Goal: Task Accomplishment & Management: Use online tool/utility

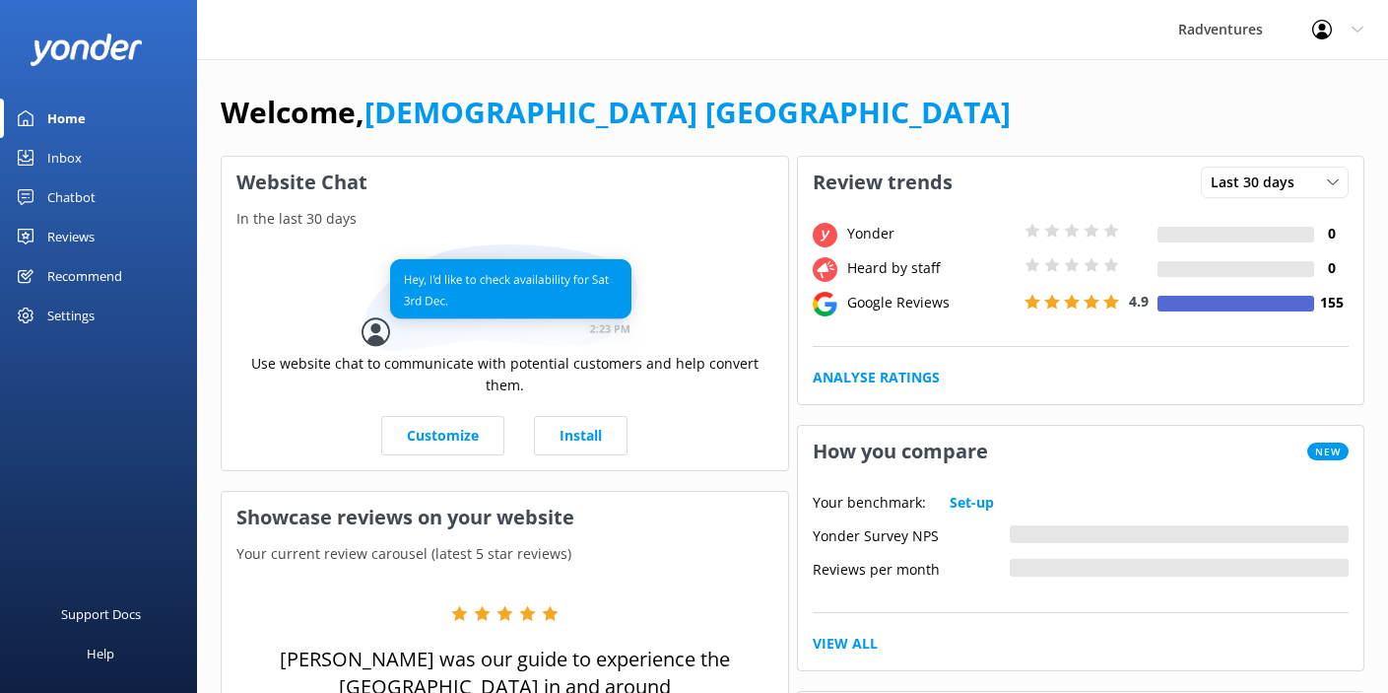
click at [78, 243] on div "Reviews" at bounding box center [70, 236] width 47 height 39
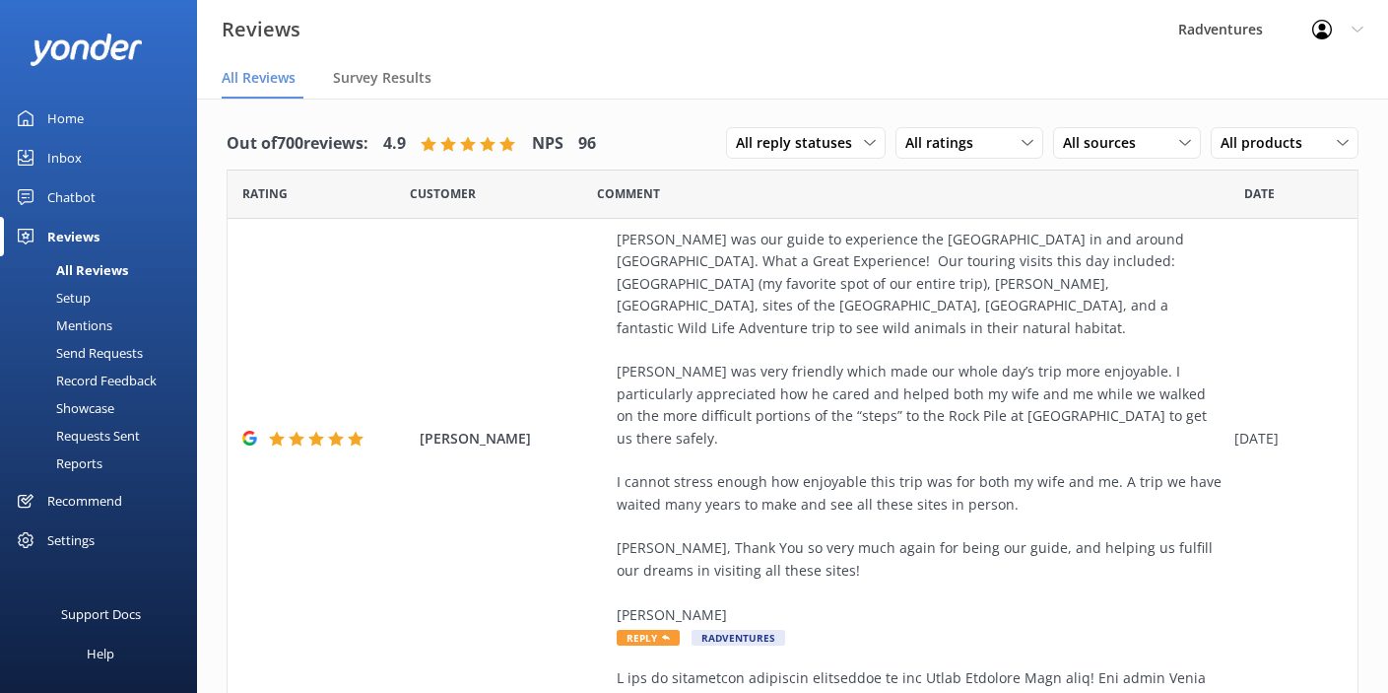
click at [91, 301] on link "Setup" at bounding box center [104, 298] width 185 height 28
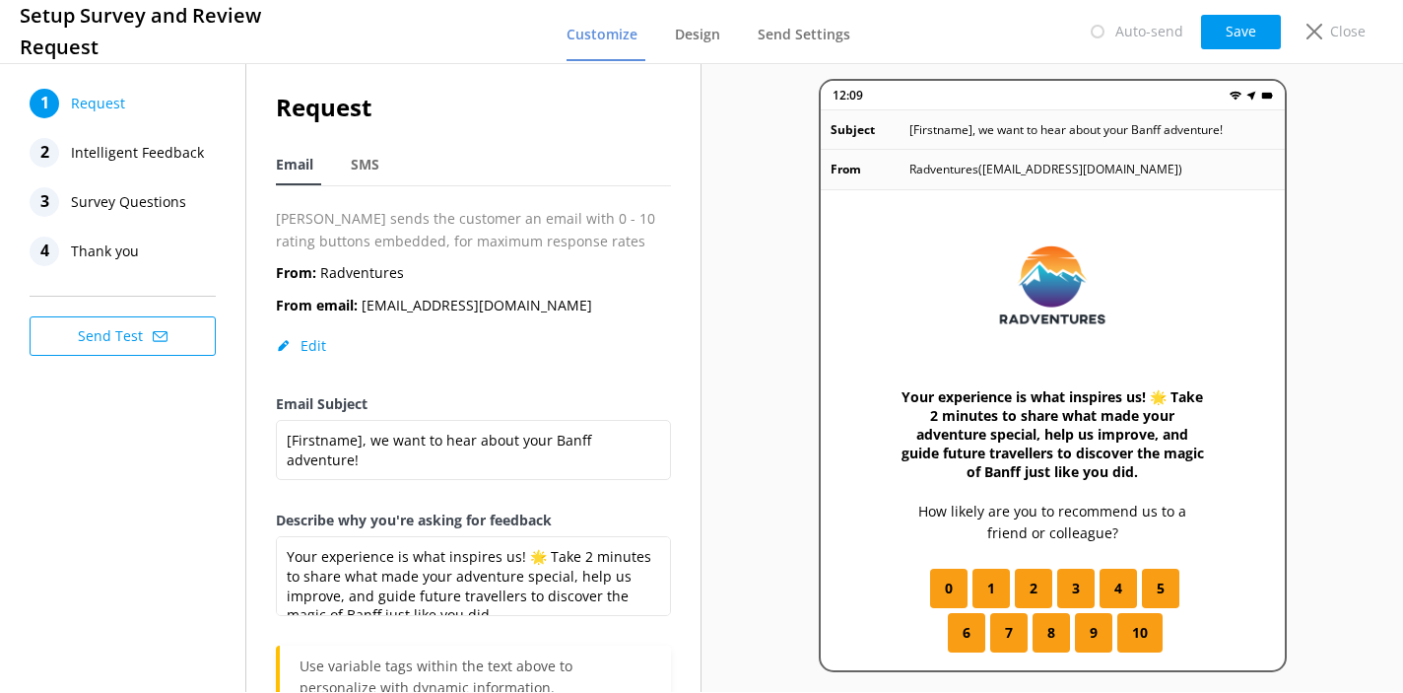
click at [133, 339] on button "Send Test" at bounding box center [123, 335] width 186 height 39
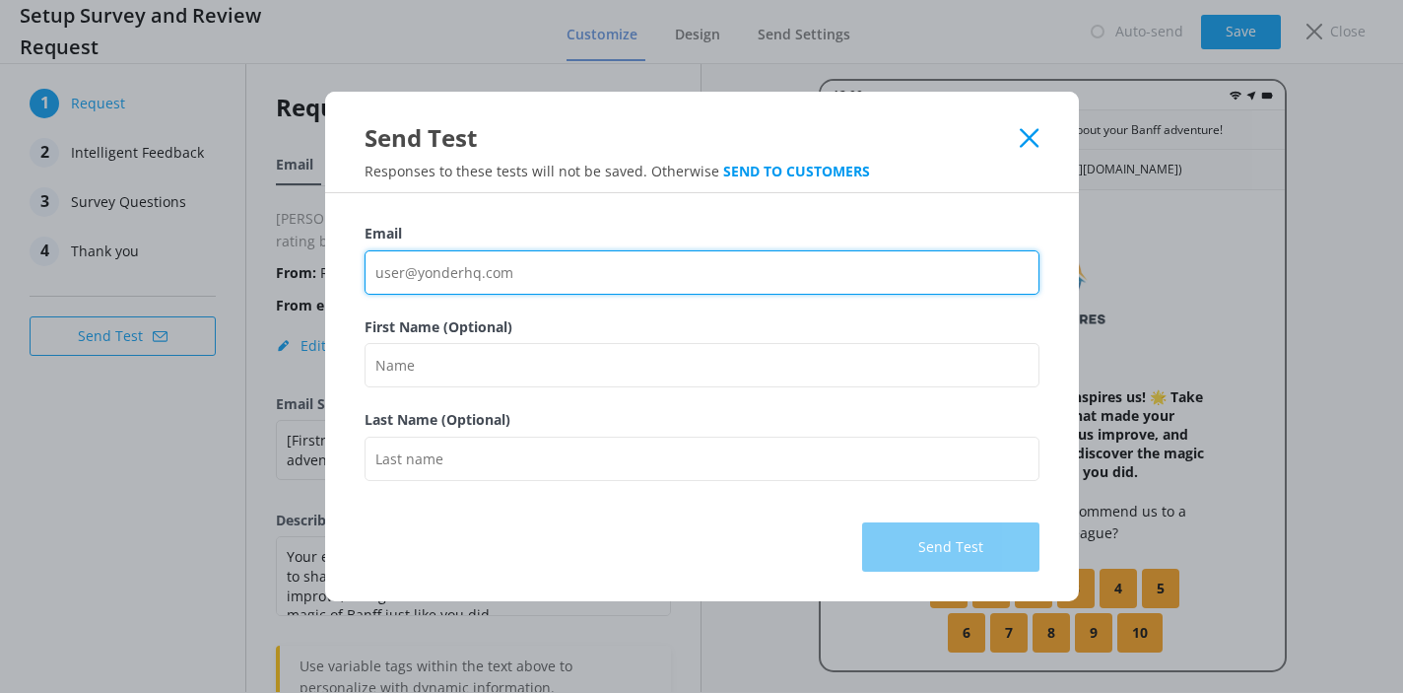
click at [565, 269] on input "Email" at bounding box center [702, 272] width 675 height 44
type input "[PERSON_NAME][EMAIL_ADDRESS][DOMAIN_NAME]"
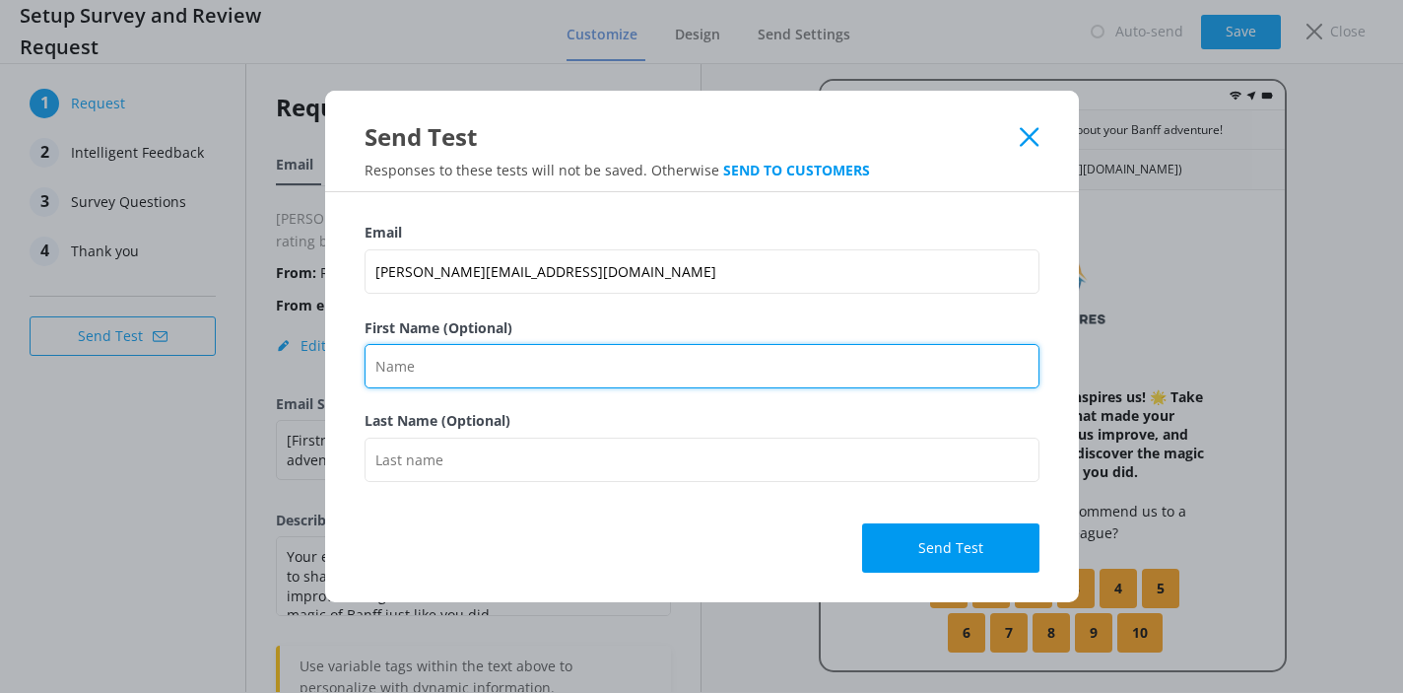
click at [483, 379] on input "First Name (Optional)" at bounding box center [702, 366] width 675 height 44
type input "[PERSON_NAME]"
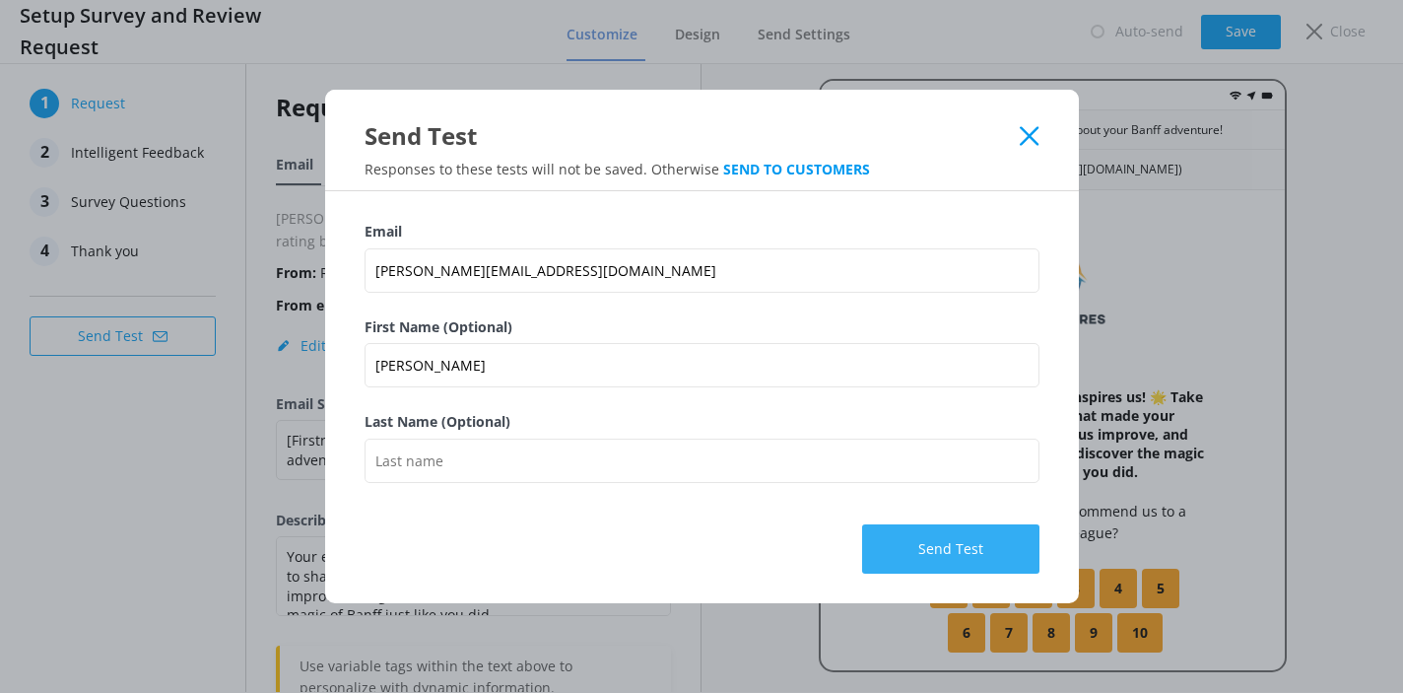
click at [913, 542] on button "Send Test" at bounding box center [950, 548] width 177 height 49
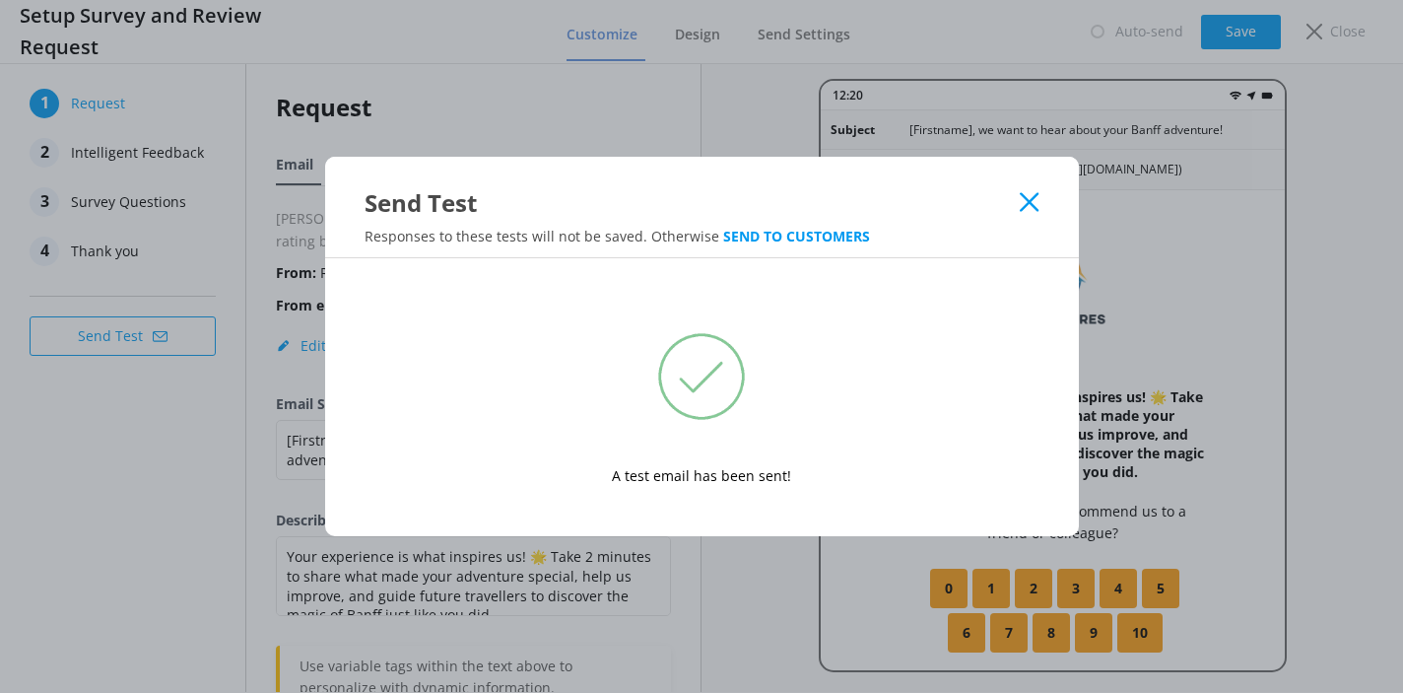
click at [1032, 201] on icon at bounding box center [1029, 202] width 19 height 20
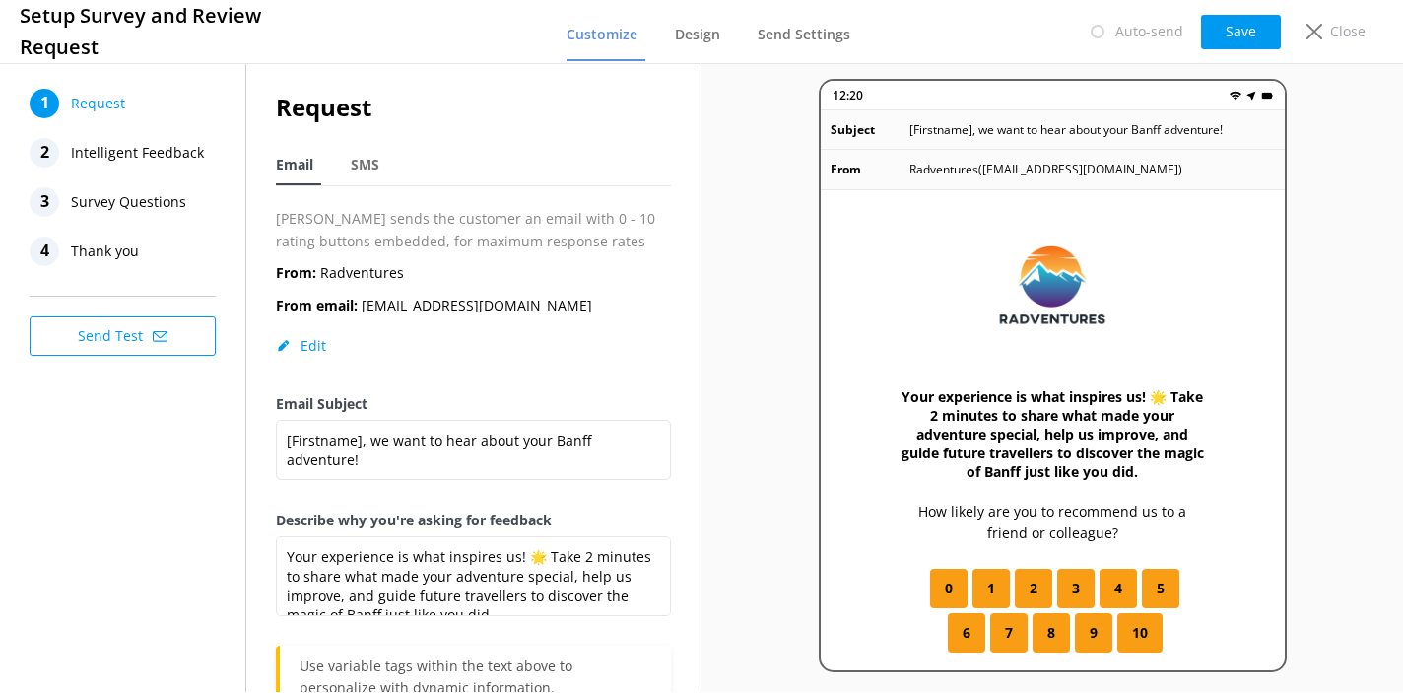
click at [155, 205] on span "Survey Questions" at bounding box center [128, 202] width 115 height 30
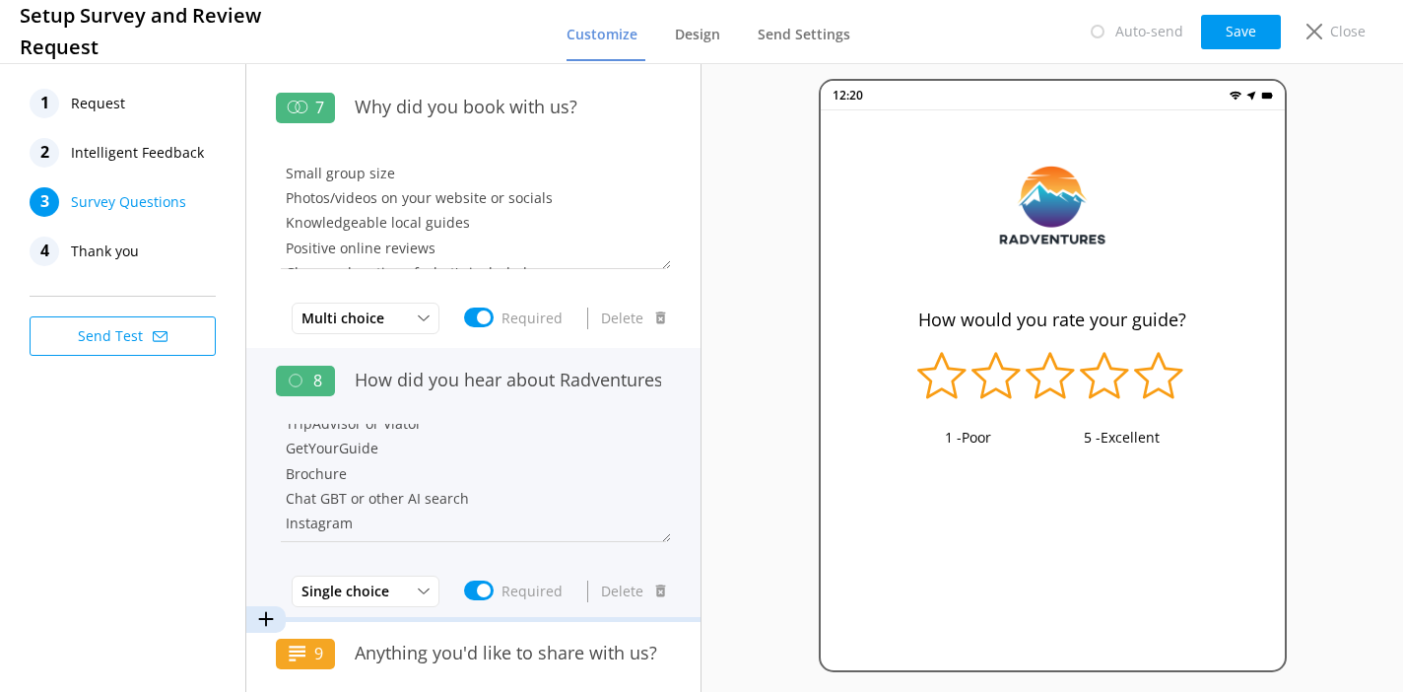
scroll to position [248, 0]
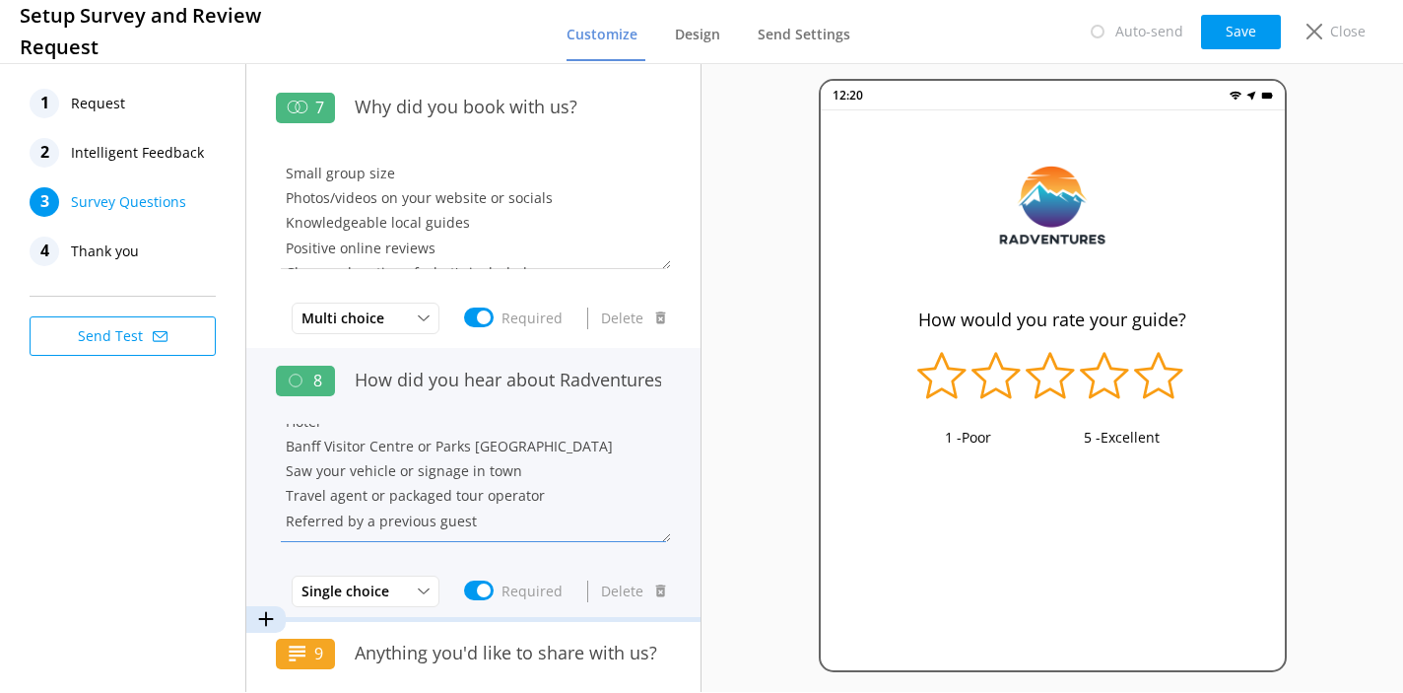
click at [494, 473] on textarea "Google TripAdvisor or Viator GetYourGuide Brochure Chat GBT or other AI search …" at bounding box center [473, 483] width 395 height 118
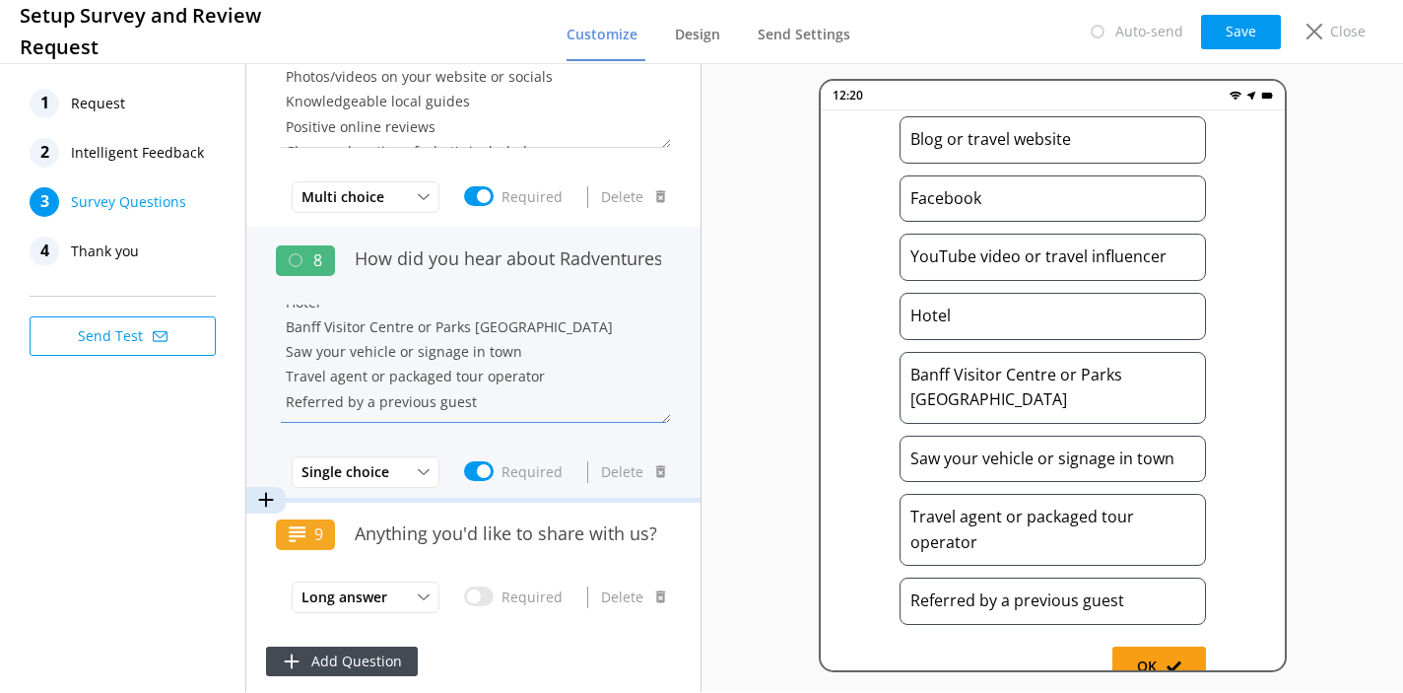
scroll to position [1666, 0]
click at [501, 398] on textarea "Google TripAdvisor or Viator GetYourGuide Brochure Chat GBT or other AI search …" at bounding box center [473, 361] width 395 height 118
drag, startPoint x: 479, startPoint y: 396, endPoint x: 280, endPoint y: 388, distance: 199.2
click at [280, 388] on textarea "Google TripAdvisor or Viator GetYourGuide Brochure Chat GBT or other AI search …" at bounding box center [473, 361] width 395 height 118
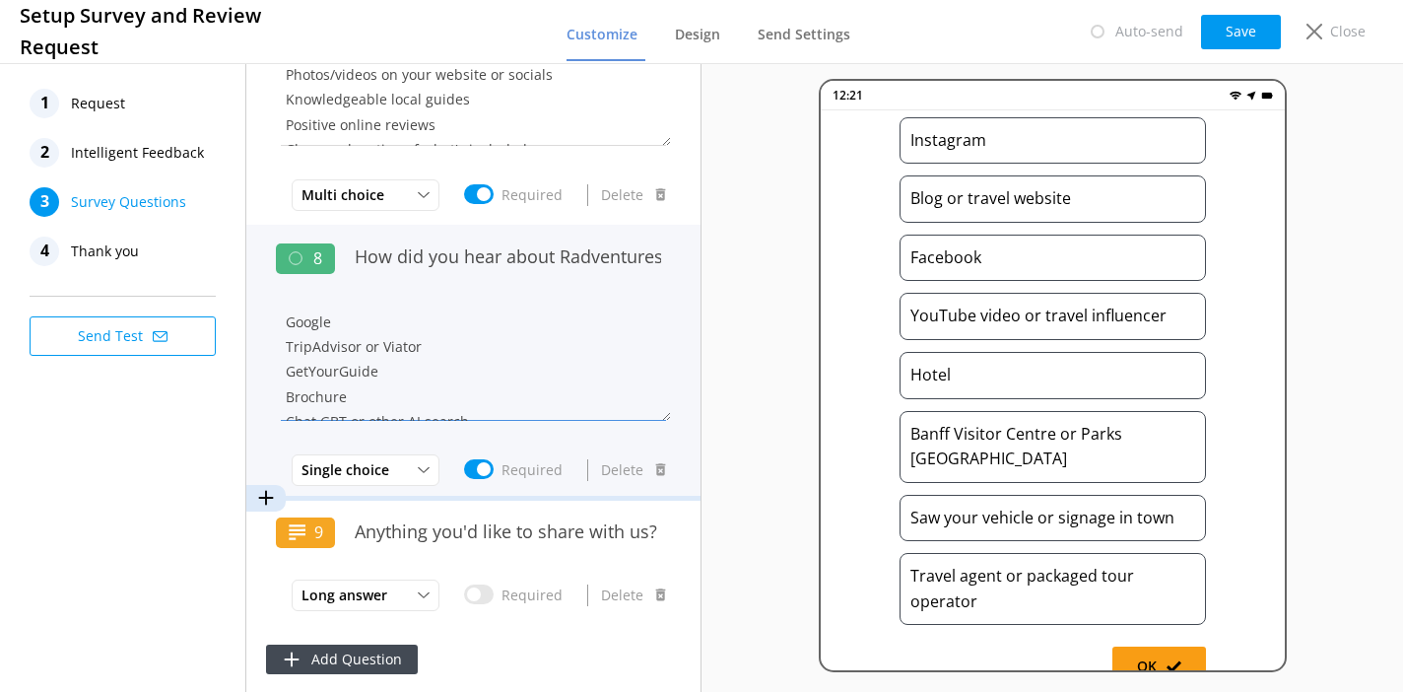
scroll to position [4, 0]
click at [437, 346] on textarea "Google TripAdvisor or Viator GetYourGuide Brochure Chat GBT or other AI search …" at bounding box center [473, 361] width 395 height 118
click at [396, 319] on textarea "Google TripAdvisor or Viator GetYourGuide Brochure Chat GBT or other AI search …" at bounding box center [473, 361] width 395 height 118
paste textarea "Referred by a previous guest"
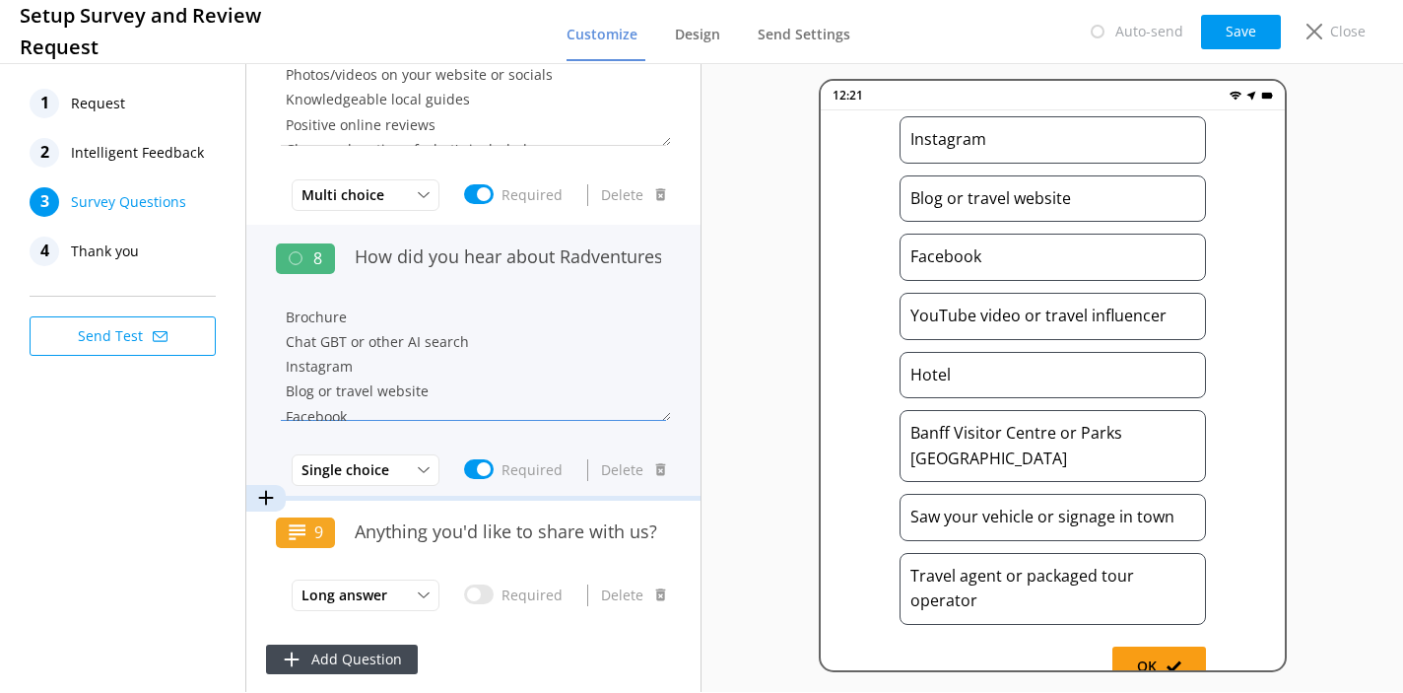
scroll to position [108, 0]
click at [339, 340] on textarea "Google Referred by a previous guest TripAdvisor or Viator GetYourGuide Brochure…" at bounding box center [473, 361] width 395 height 118
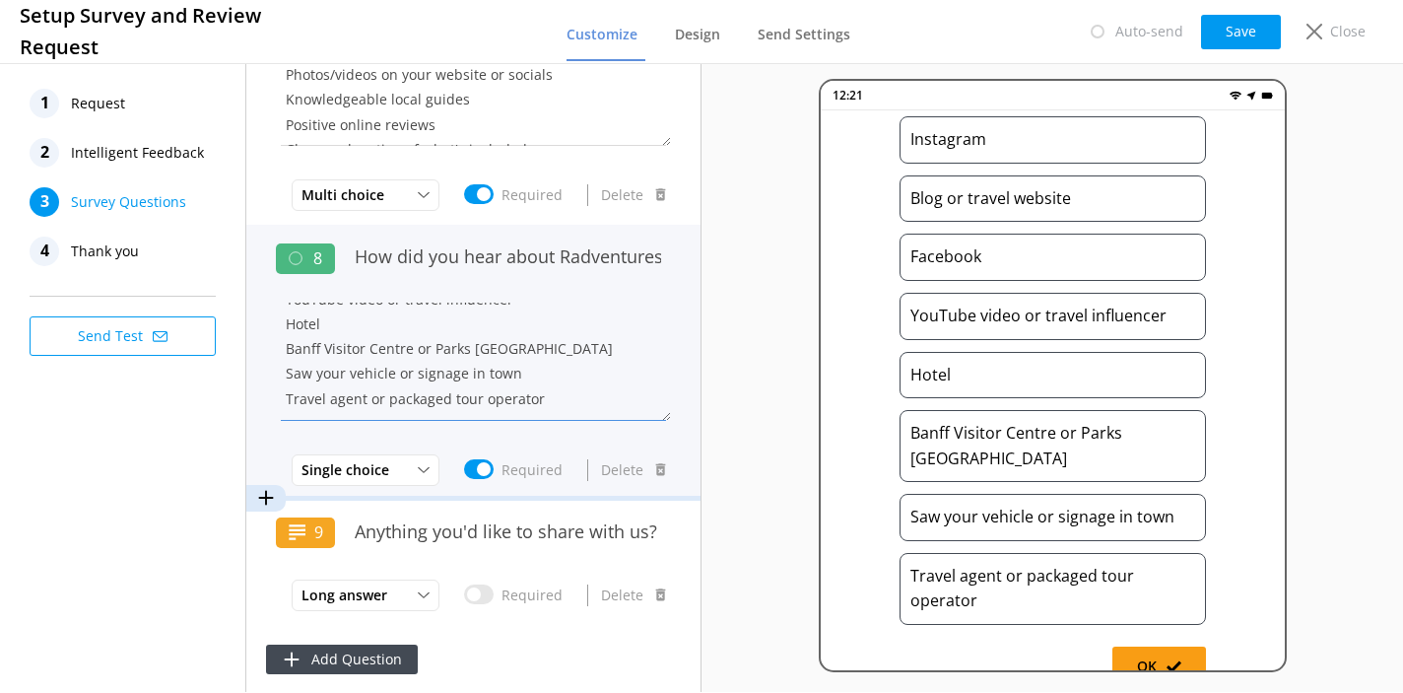
scroll to position [273, 0]
drag, startPoint x: 531, startPoint y: 345, endPoint x: 287, endPoint y: 347, distance: 244.3
click at [287, 347] on textarea "Google Referred by a previous guest TripAdvisor or Viator GetYourGuide Brochure…" at bounding box center [473, 361] width 395 height 118
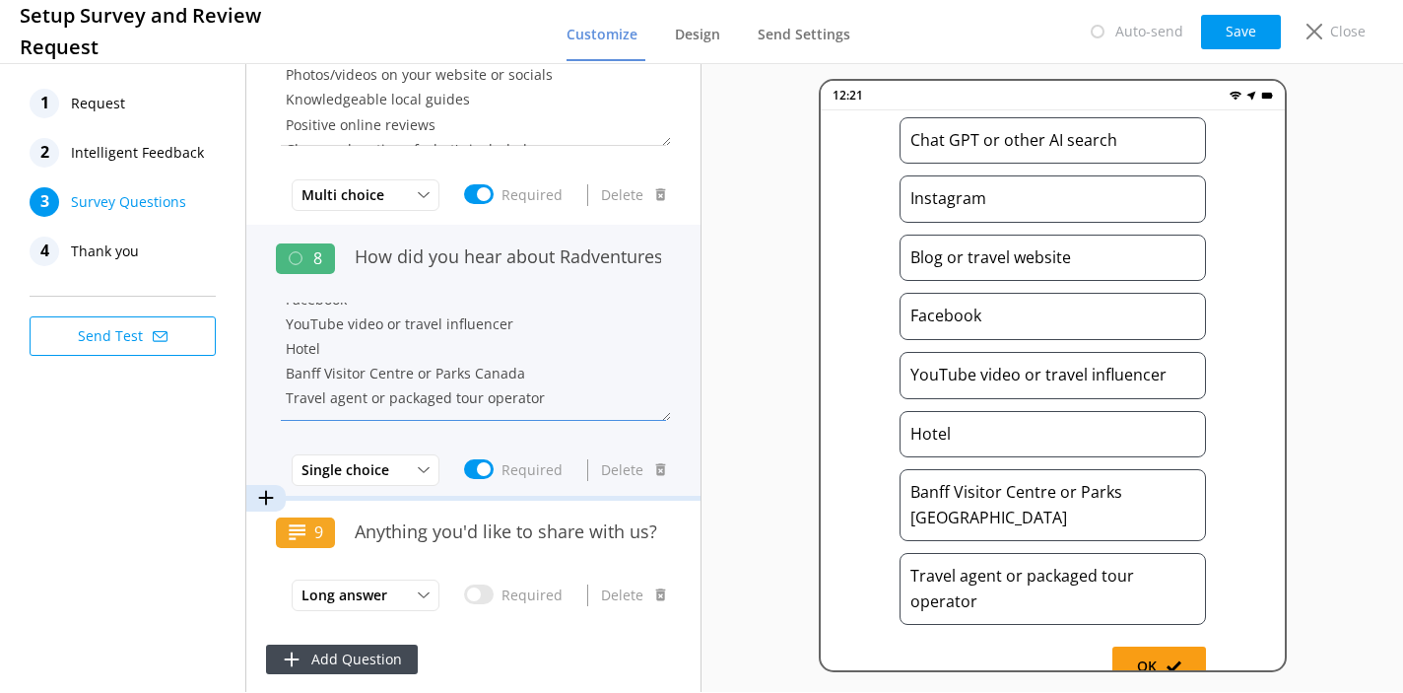
scroll to position [248, 0]
click at [565, 372] on textarea "Google Referred by a previous guest TripAdvisor or Viator GetYourGuide Brochure…" at bounding box center [473, 361] width 395 height 118
paste textarea "Saw your vehicle or signage in town"
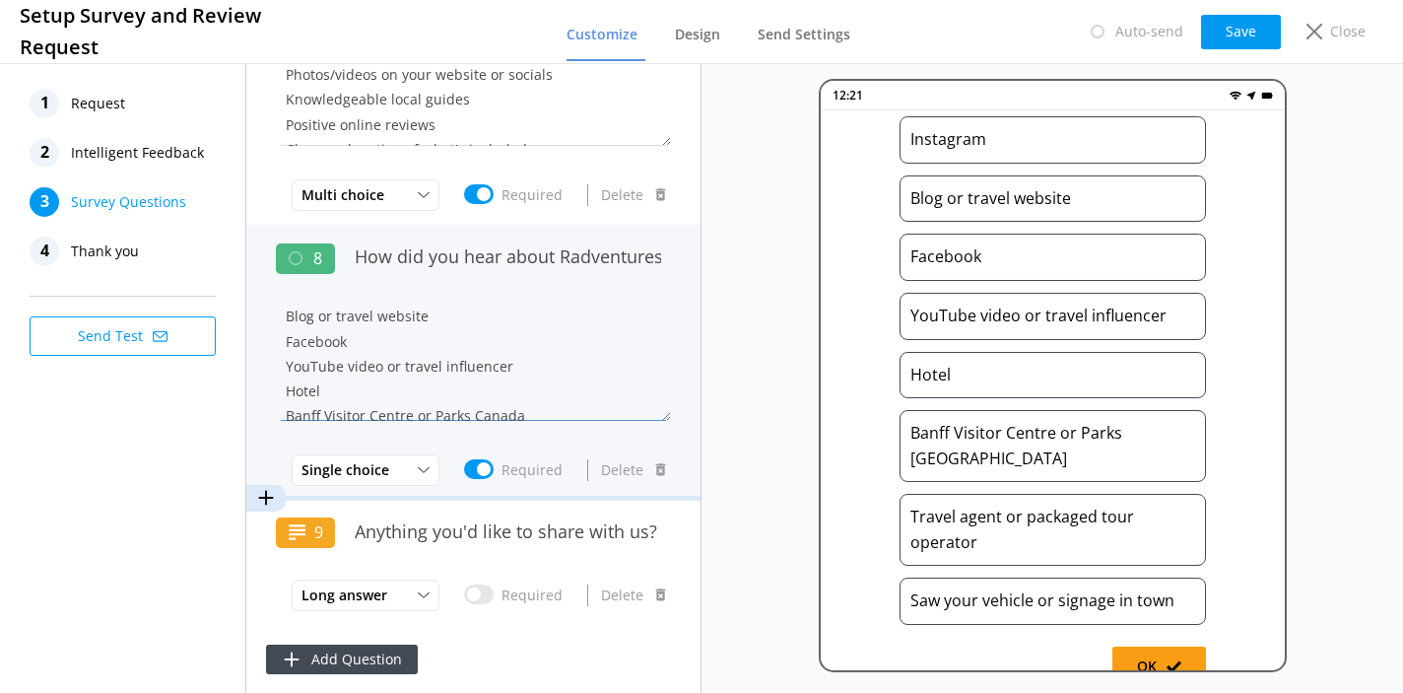
scroll to position [181, 0]
drag, startPoint x: 518, startPoint y: 366, endPoint x: 288, endPoint y: 366, distance: 230.5
click at [288, 366] on textarea "Google Referred by a previous guest TripAdvisor or Viator GetYourGuide Brochure…" at bounding box center [473, 361] width 395 height 118
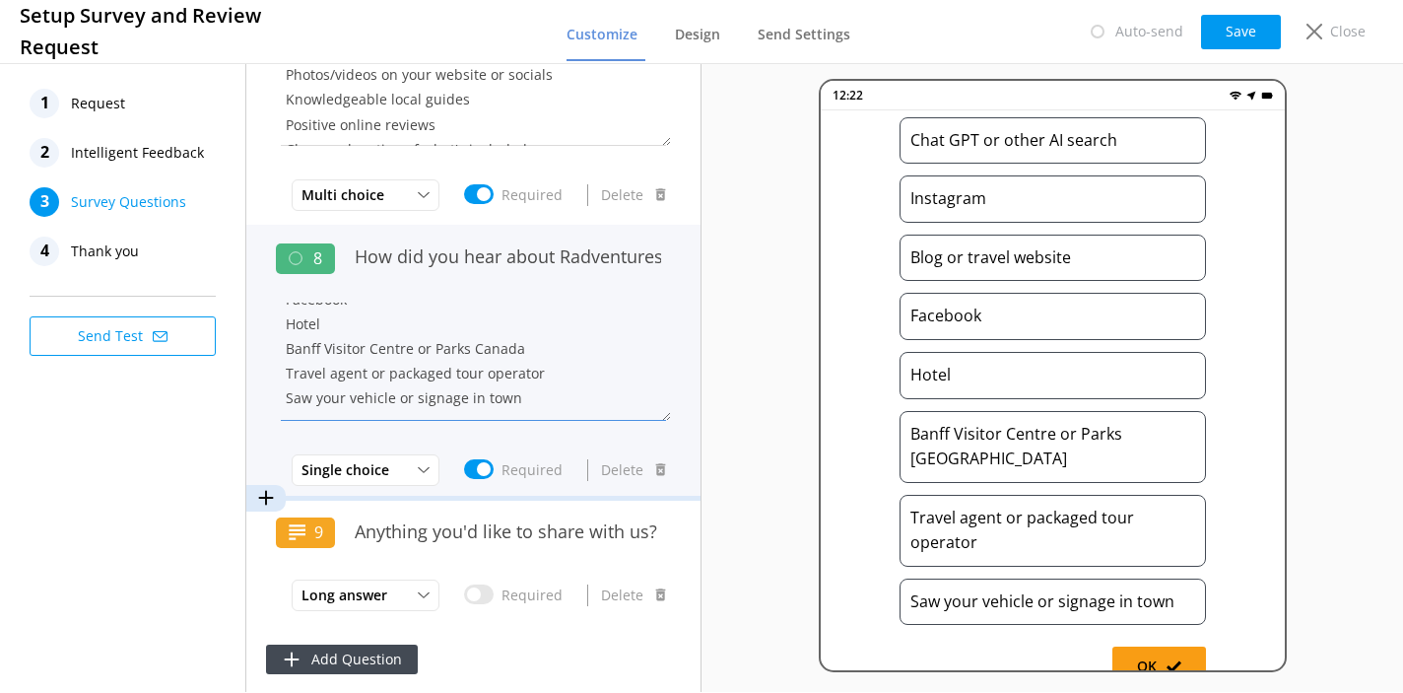
scroll to position [248, 0]
click at [500, 383] on textarea "Google Referred by a previous guest TripAdvisor or Viator GetYourGuide Brochure…" at bounding box center [473, 361] width 395 height 118
paste textarea "YouTube video or travel influencer"
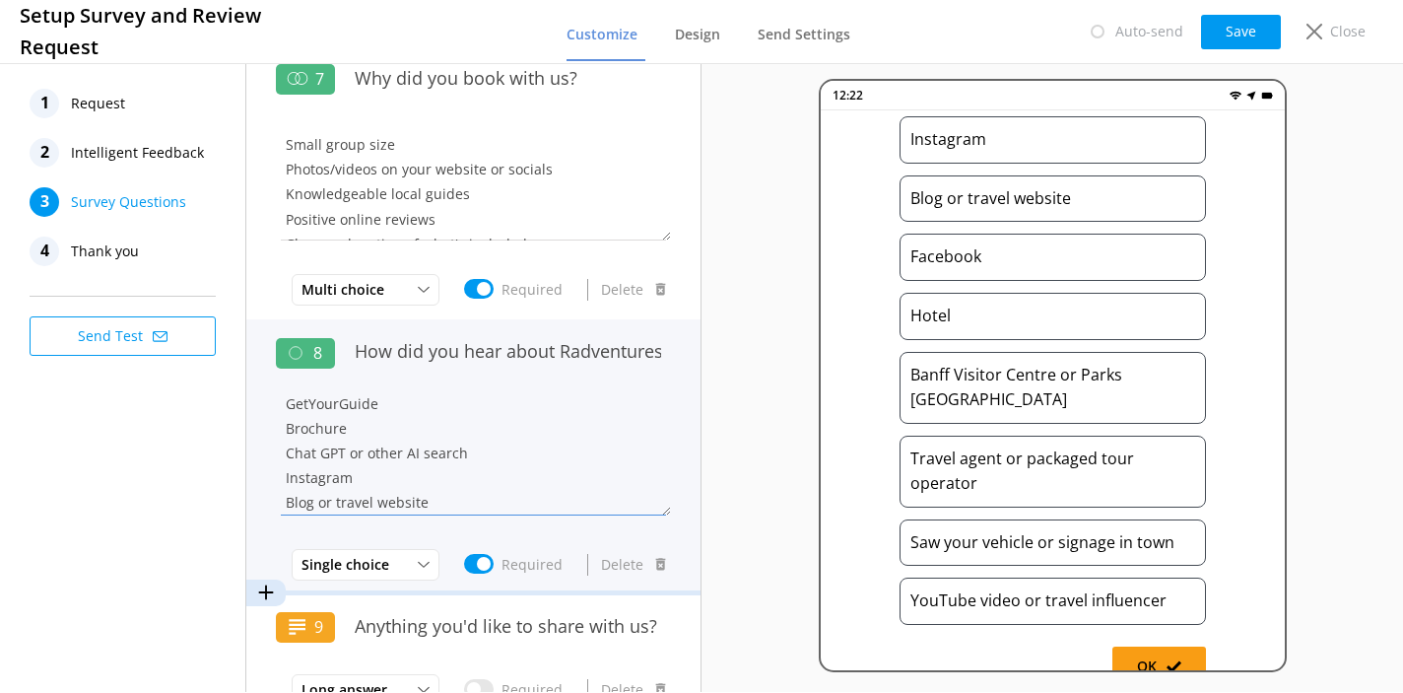
scroll to position [98, 0]
click at [399, 556] on div "Single choice" at bounding box center [366, 565] width 138 height 22
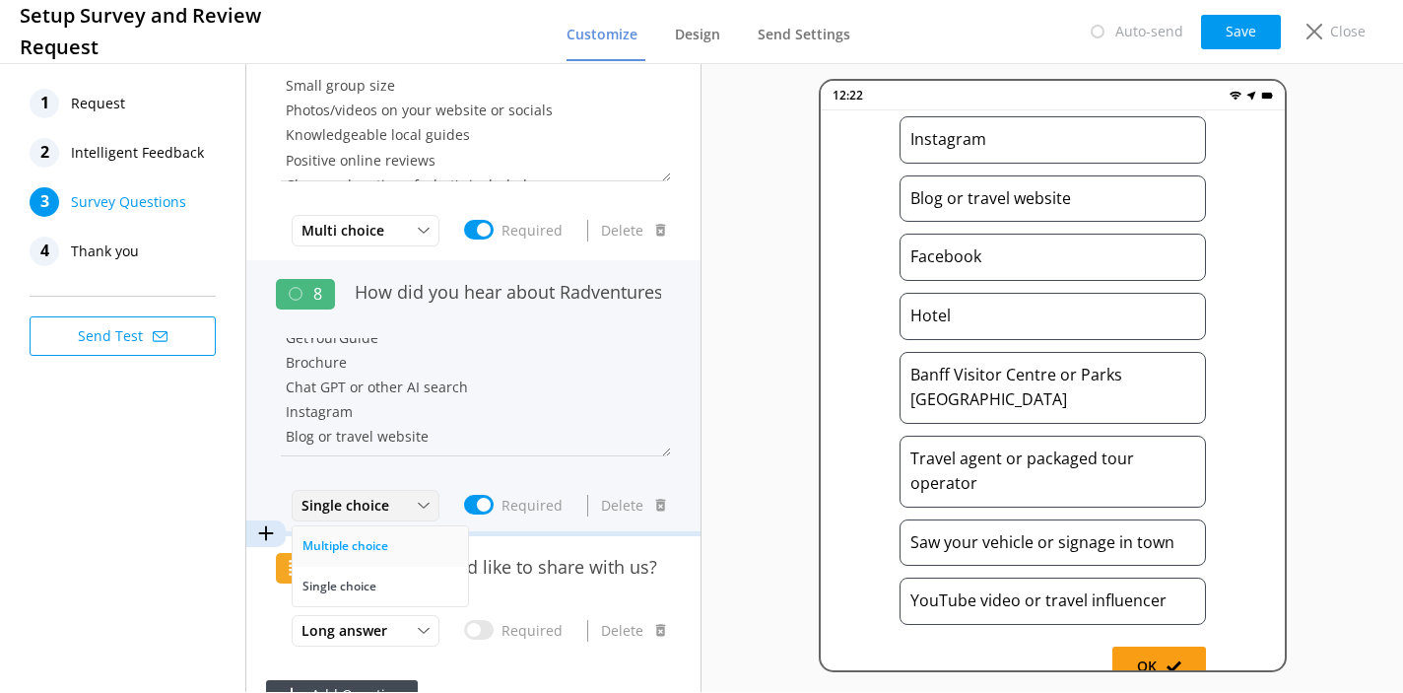
scroll to position [1635, 0]
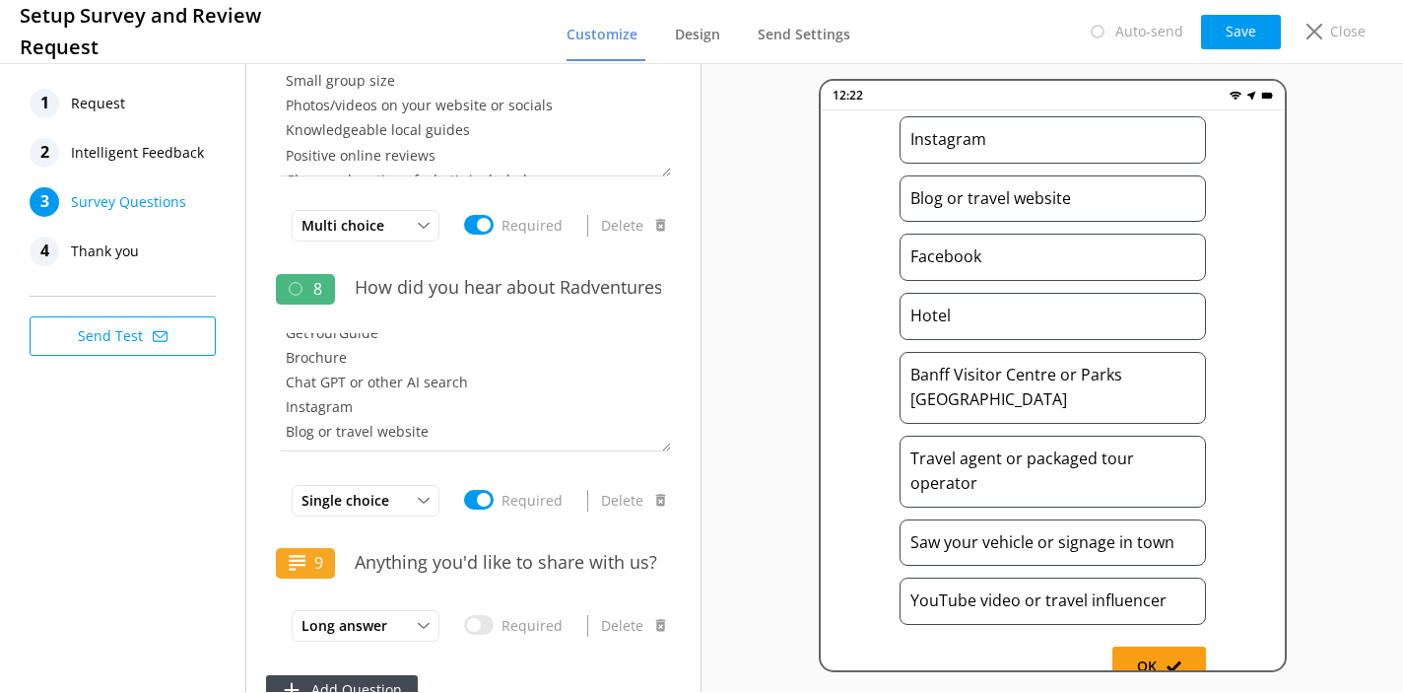
click at [159, 453] on div "1 Request 2 Intelligent Feedback 3 Survey Questions 4 Thank you Send Test" at bounding box center [123, 375] width 246 height 632
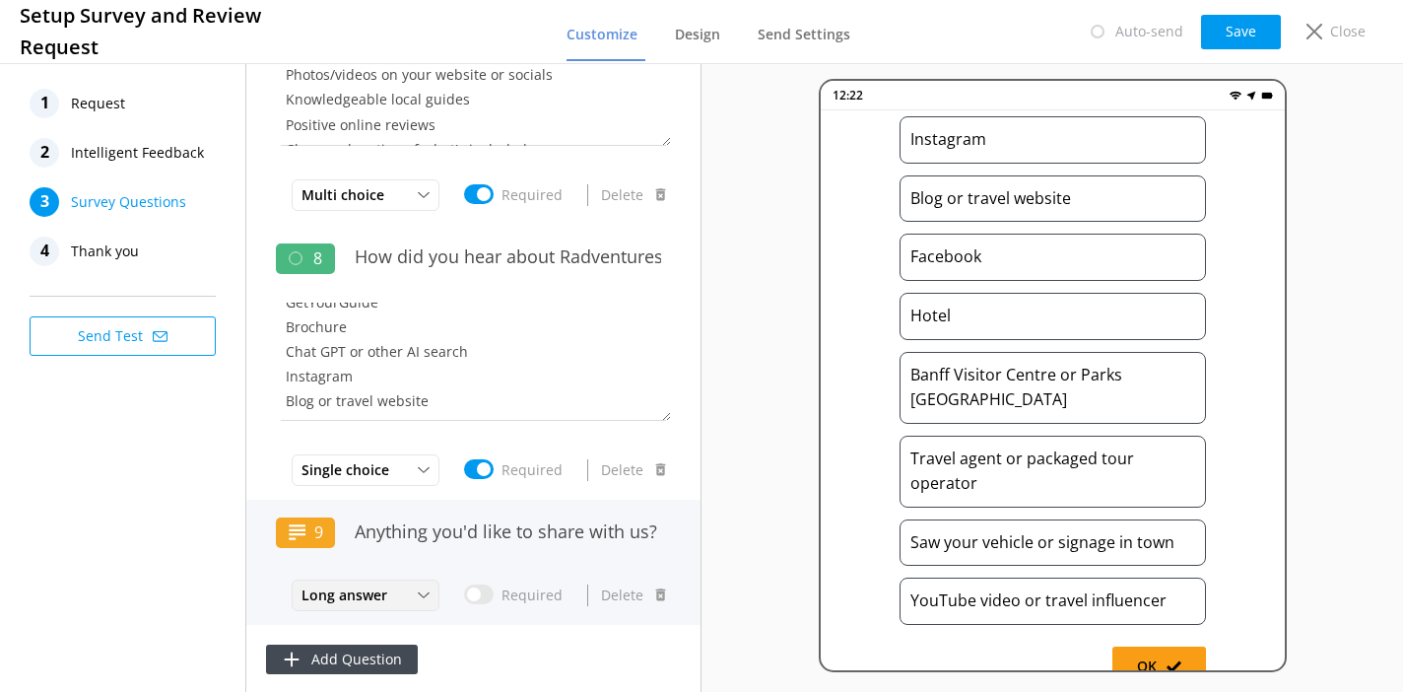
scroll to position [1666, 0]
click at [400, 585] on div "Long answer" at bounding box center [366, 595] width 138 height 22
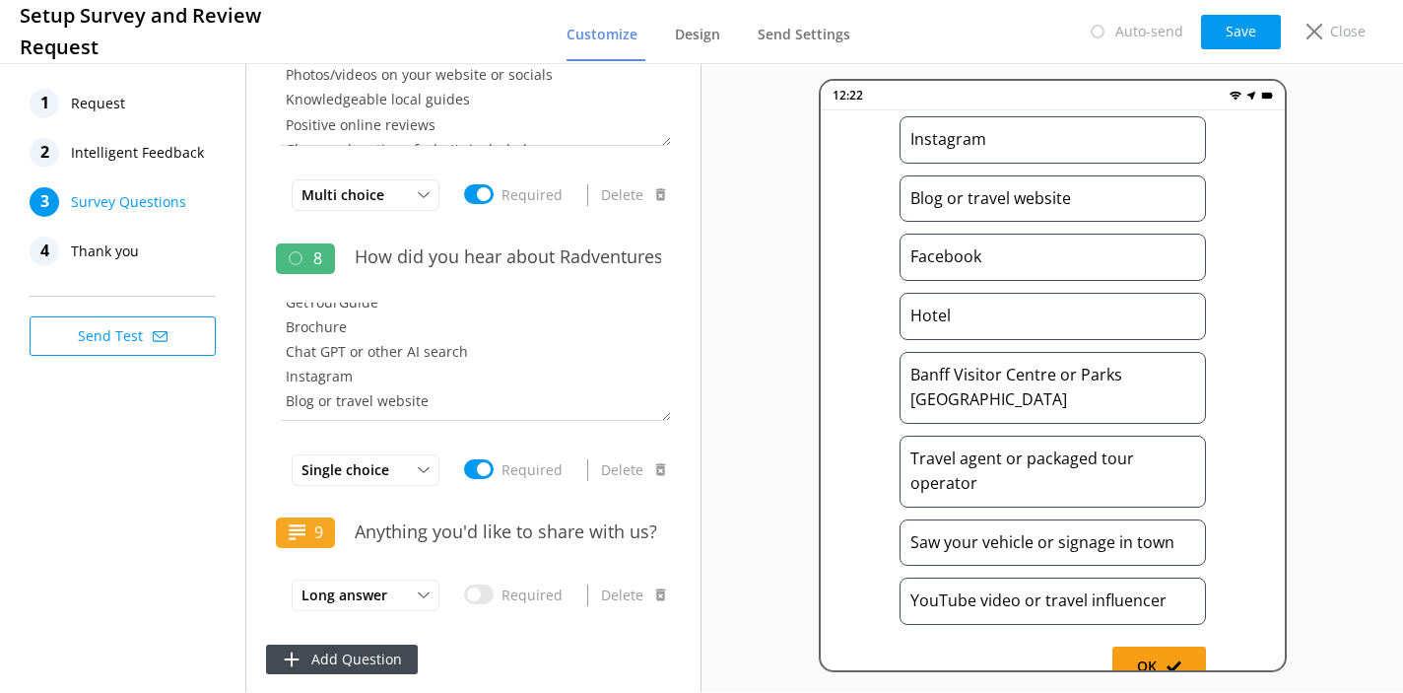
click at [211, 545] on div "1 Request 2 Intelligent Feedback 3 Survey Questions 4 Thank you Send Test" at bounding box center [123, 375] width 246 height 632
click at [339, 665] on button "Add Question" at bounding box center [342, 659] width 152 height 30
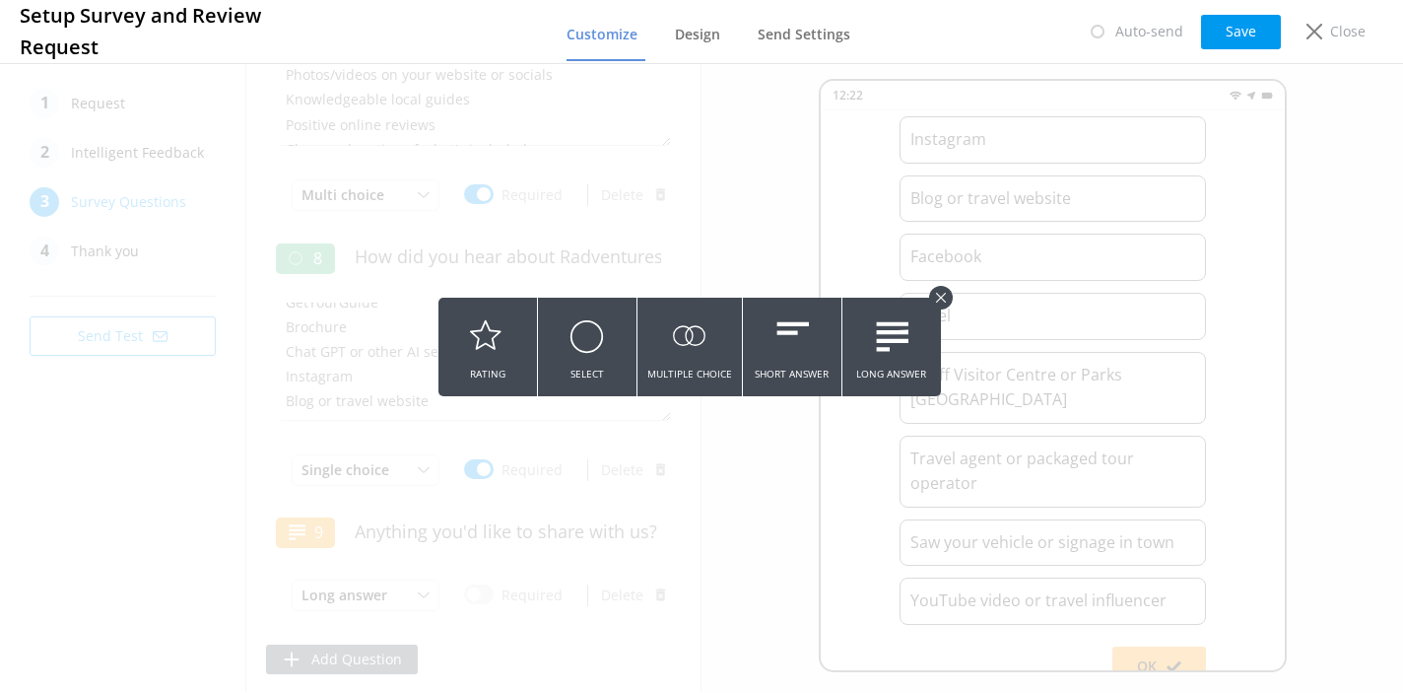
click at [936, 297] on icon at bounding box center [941, 298] width 10 height 10
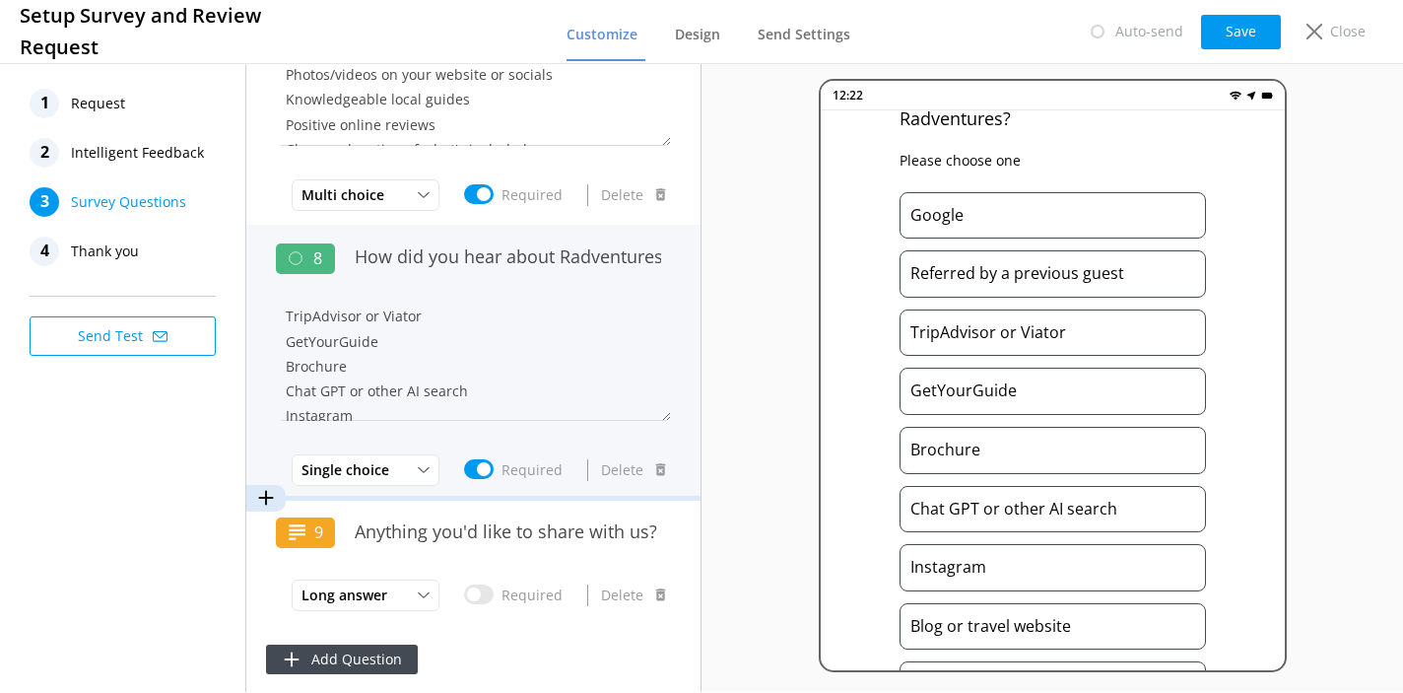
scroll to position [83, 0]
drag, startPoint x: 351, startPoint y: 342, endPoint x: 282, endPoint y: 342, distance: 69.0
click at [282, 342] on textarea "Google Referred by a previous guest TripAdvisor or Viator GetYourGuide Brochure…" at bounding box center [473, 361] width 395 height 118
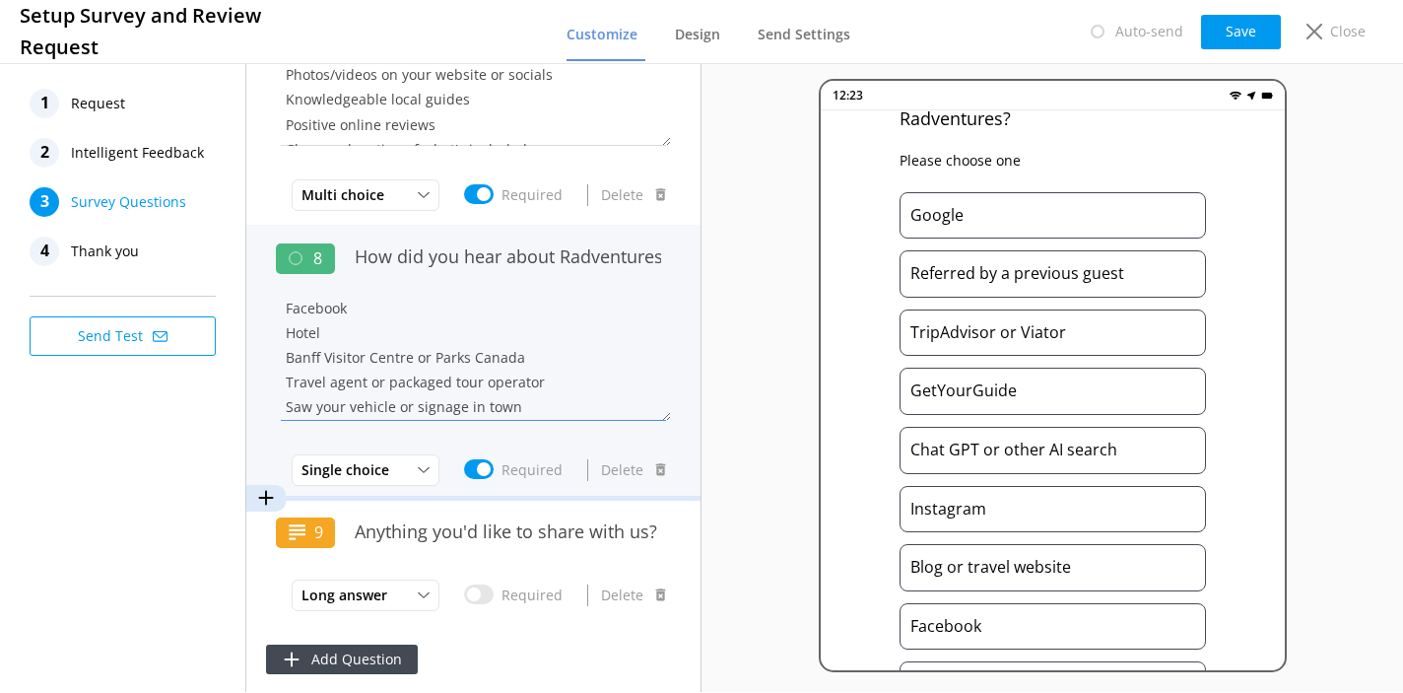
scroll to position [214, 0]
click at [343, 334] on textarea "Google Referred by a previous guest TripAdvisor or Viator GetYourGuide Chat GPT…" at bounding box center [473, 361] width 395 height 118
paste textarea "Brochure"
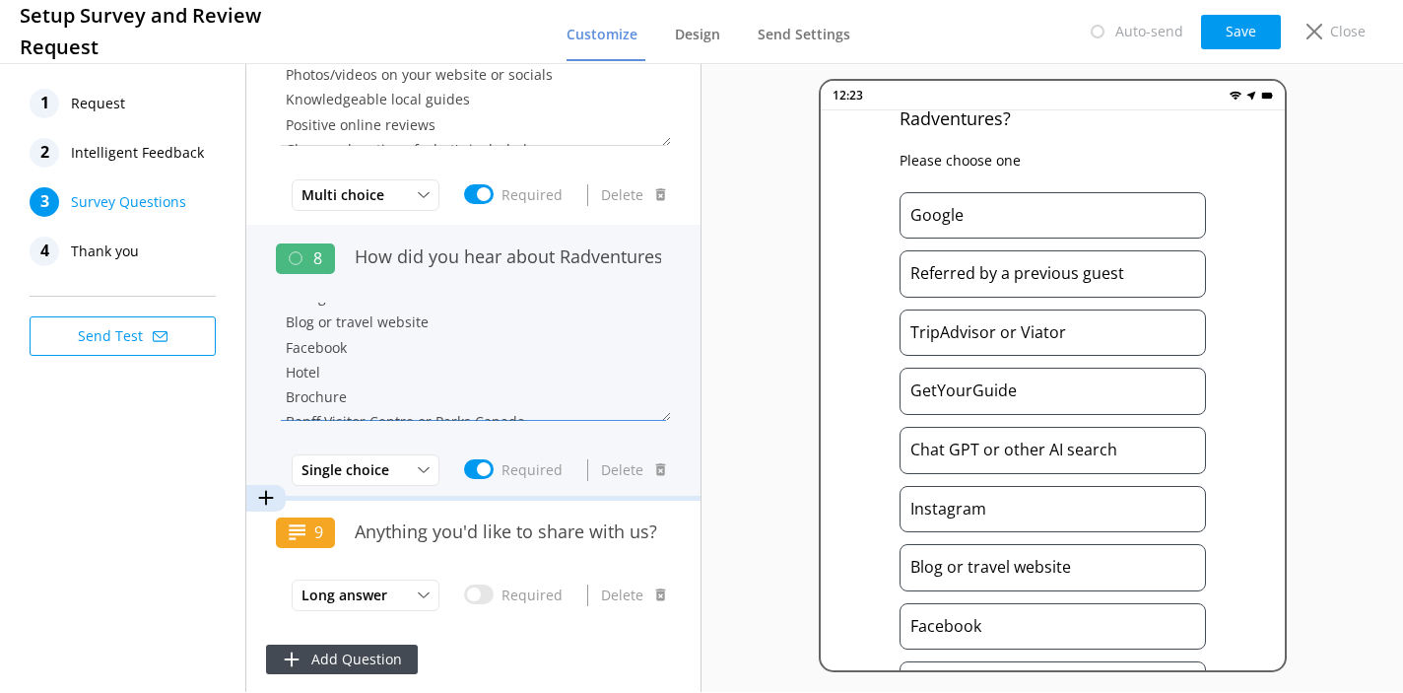
scroll to position [175, 0]
drag, startPoint x: 420, startPoint y: 321, endPoint x: 285, endPoint y: 328, distance: 135.1
click at [285, 328] on textarea "Google Referred by a previous guest TripAdvisor or Viator GetYourGuide Chat GPT…" at bounding box center [473, 361] width 395 height 118
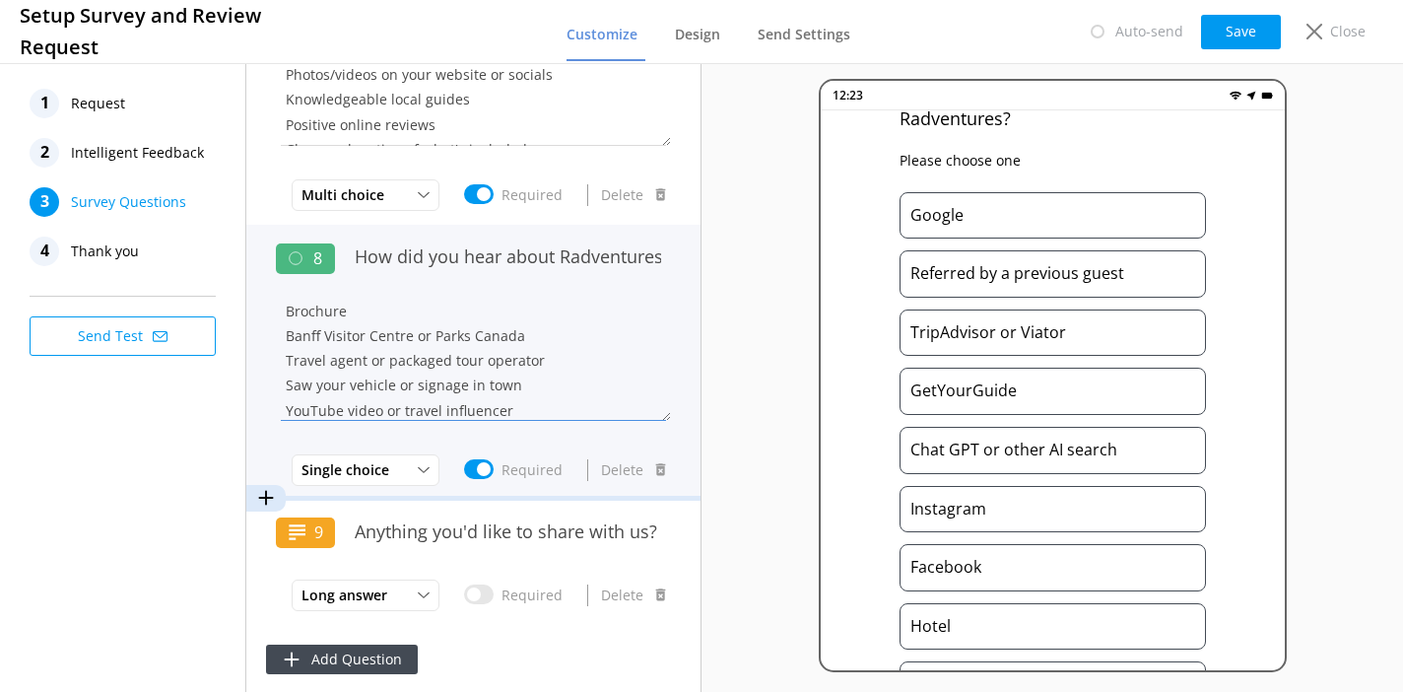
scroll to position [248, 0]
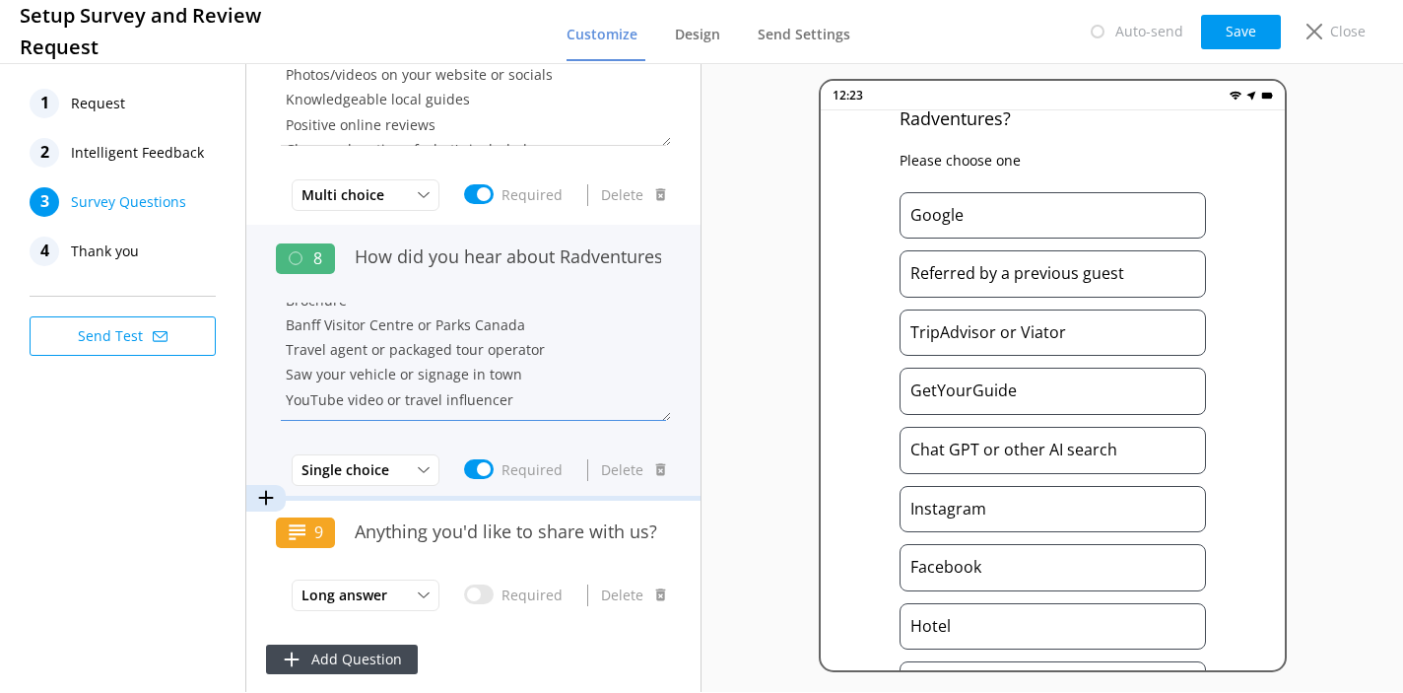
click at [519, 394] on textarea "Google Referred by a previous guest TripAdvisor or Viator GetYourGuide Chat GPT…" at bounding box center [473, 361] width 395 height 118
paste textarea "Blog or travel website"
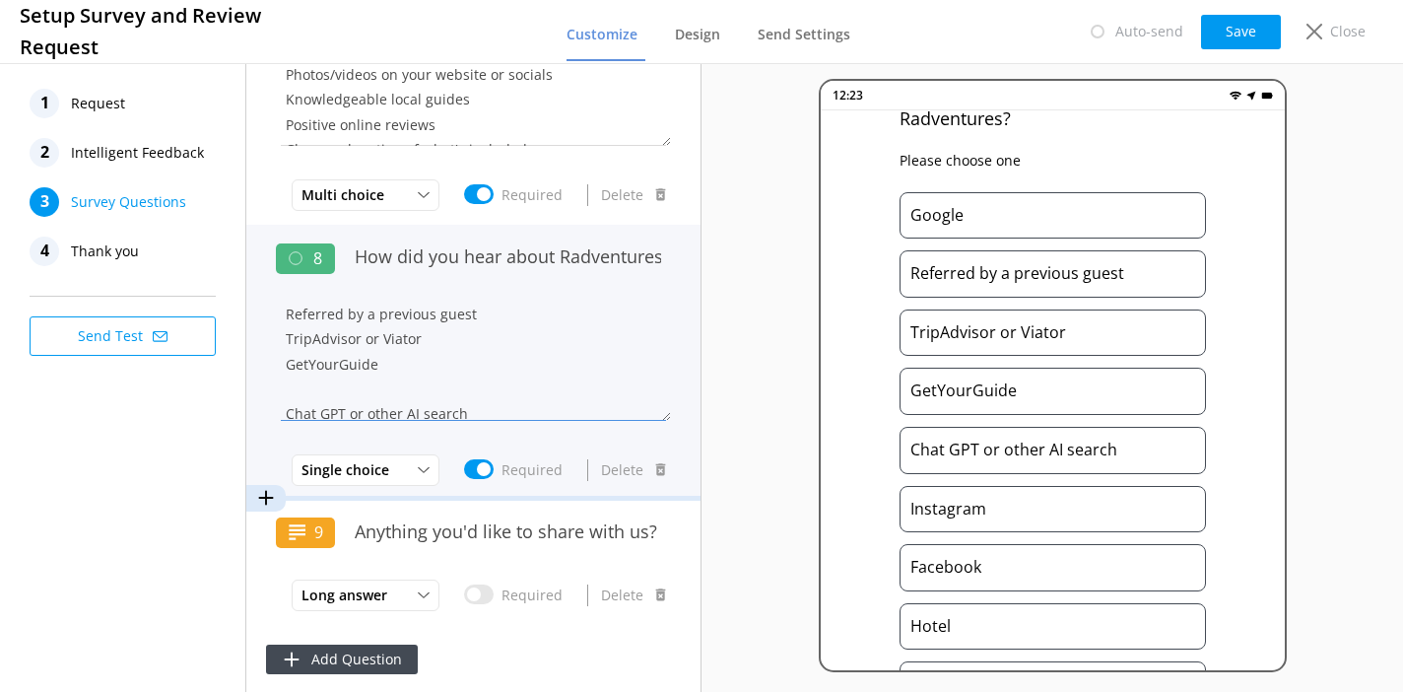
scroll to position [33, 0]
click at [361, 386] on textarea "Google Referred by a previous guest TripAdvisor or Viator GetYourGuide Chat GPT…" at bounding box center [473, 361] width 395 height 118
drag, startPoint x: 485, startPoint y: 344, endPoint x: 282, endPoint y: 349, distance: 203.0
click at [282, 349] on textarea "Google Referred by a previous guest TripAdvisor or Viator GetYourGuide Chat GPT…" at bounding box center [473, 361] width 395 height 118
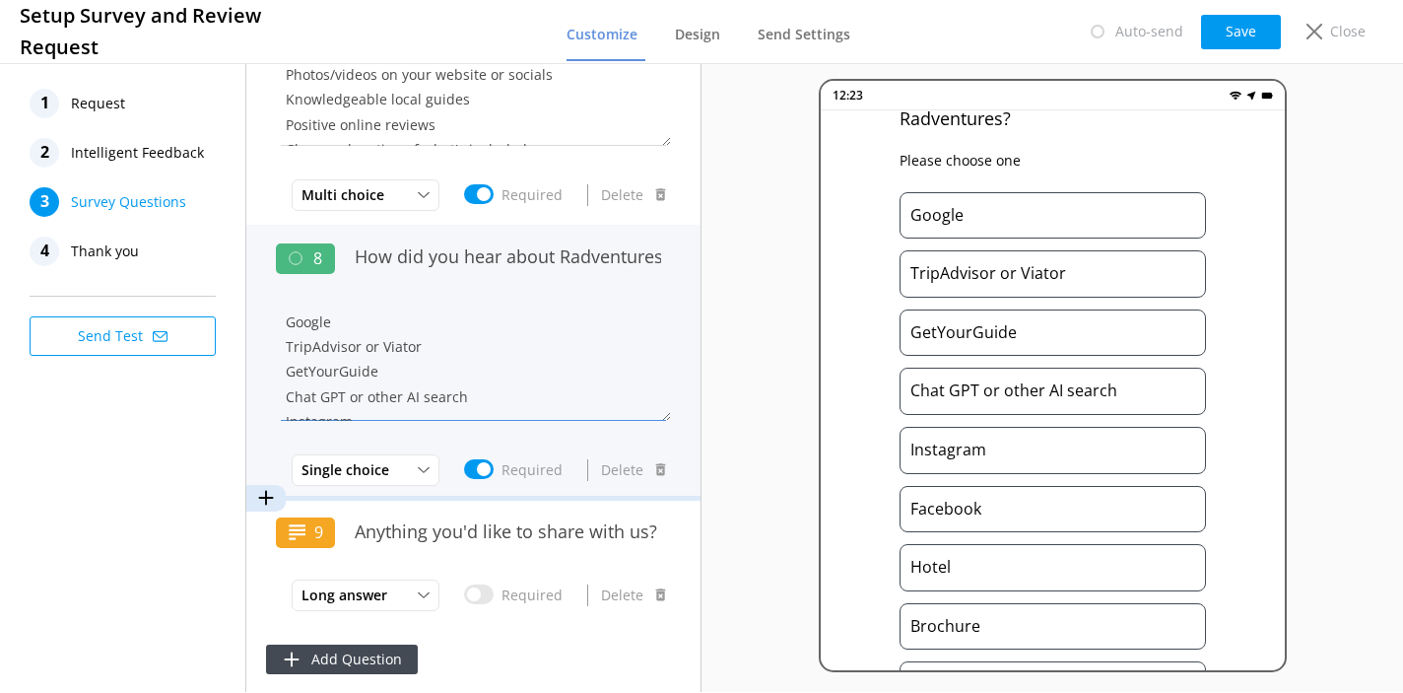
scroll to position [0, 0]
click at [286, 323] on textarea "Google TripAdvisor or Viator GetYourGuide Chat GPT or other AI search Instagram…" at bounding box center [473, 361] width 395 height 118
paste textarea "Referred by a previous guest"
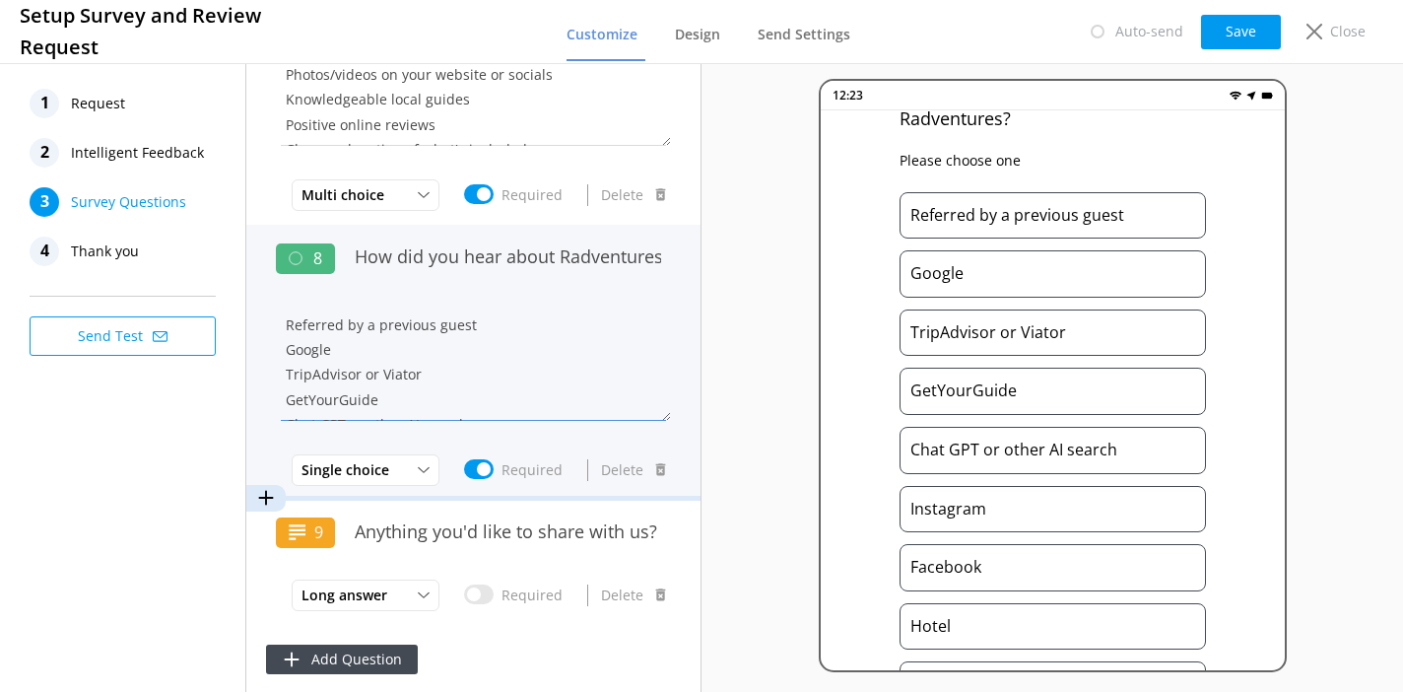
click at [326, 315] on textarea "Referred by a previous guest Google TripAdvisor or Viator GetYourGuide Chat GPT…" at bounding box center [473, 361] width 395 height 118
click at [288, 340] on textarea "Referred by a previous guest Google TripAdvisor or Viator GetYourGuide Chat GPT…" at bounding box center [473, 361] width 395 height 118
click at [486, 332] on textarea "Referred by a previous guest Google TripAdvisor or Viator GetYourGuide Chat GPT…" at bounding box center [473, 361] width 395 height 118
drag, startPoint x: 351, startPoint y: 331, endPoint x: 472, endPoint y: 328, distance: 121.2
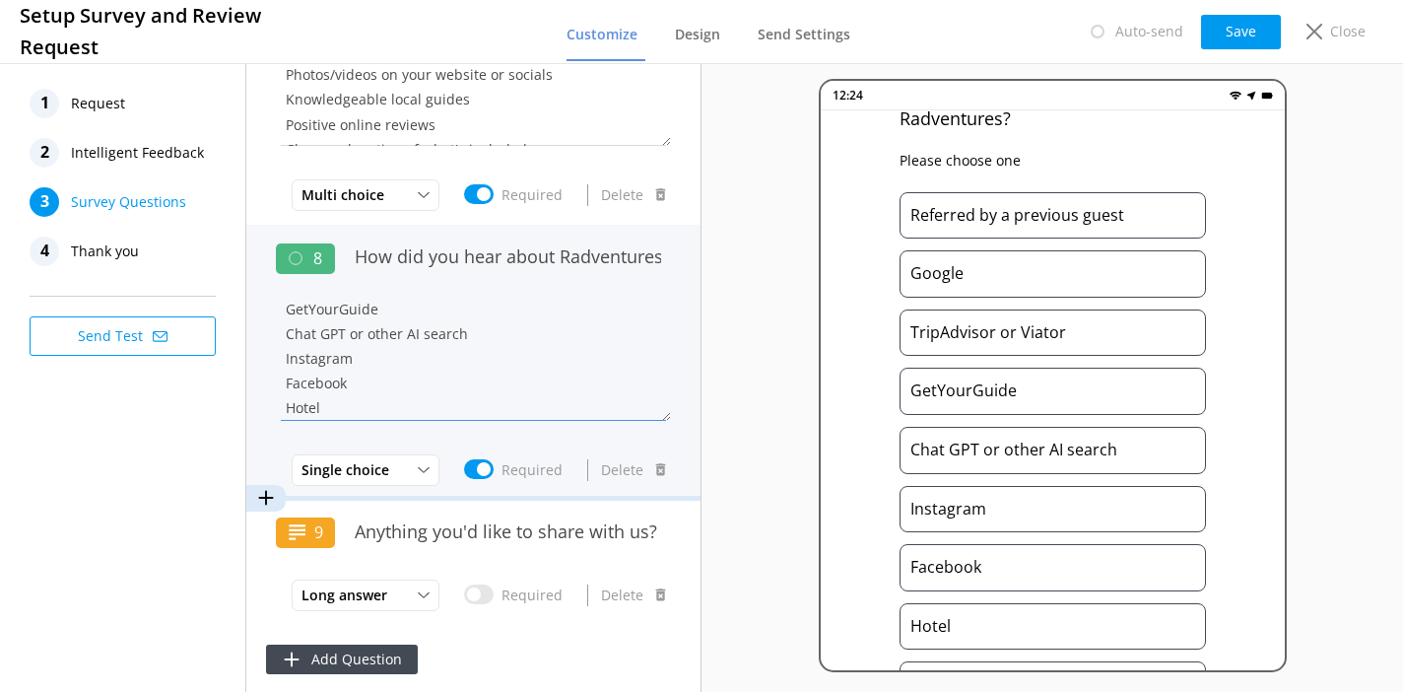
click at [472, 328] on textarea "Referred by a previous guest Google TripAdvisor or Viator GetYourGuide Chat GPT…" at bounding box center [473, 361] width 395 height 118
click at [471, 328] on textarea "Referred by a previous guest Google TripAdvisor or Viator GetYourGuide Chat GPT…" at bounding box center [473, 361] width 395 height 118
drag, startPoint x: 348, startPoint y: 330, endPoint x: 467, endPoint y: 329, distance: 119.2
click at [467, 329] on textarea "Referred by a previous guest Google TripAdvisor or Viator GetYourGuide Chat GPT…" at bounding box center [473, 361] width 395 height 118
drag, startPoint x: 415, startPoint y: 332, endPoint x: 387, endPoint y: 333, distance: 27.6
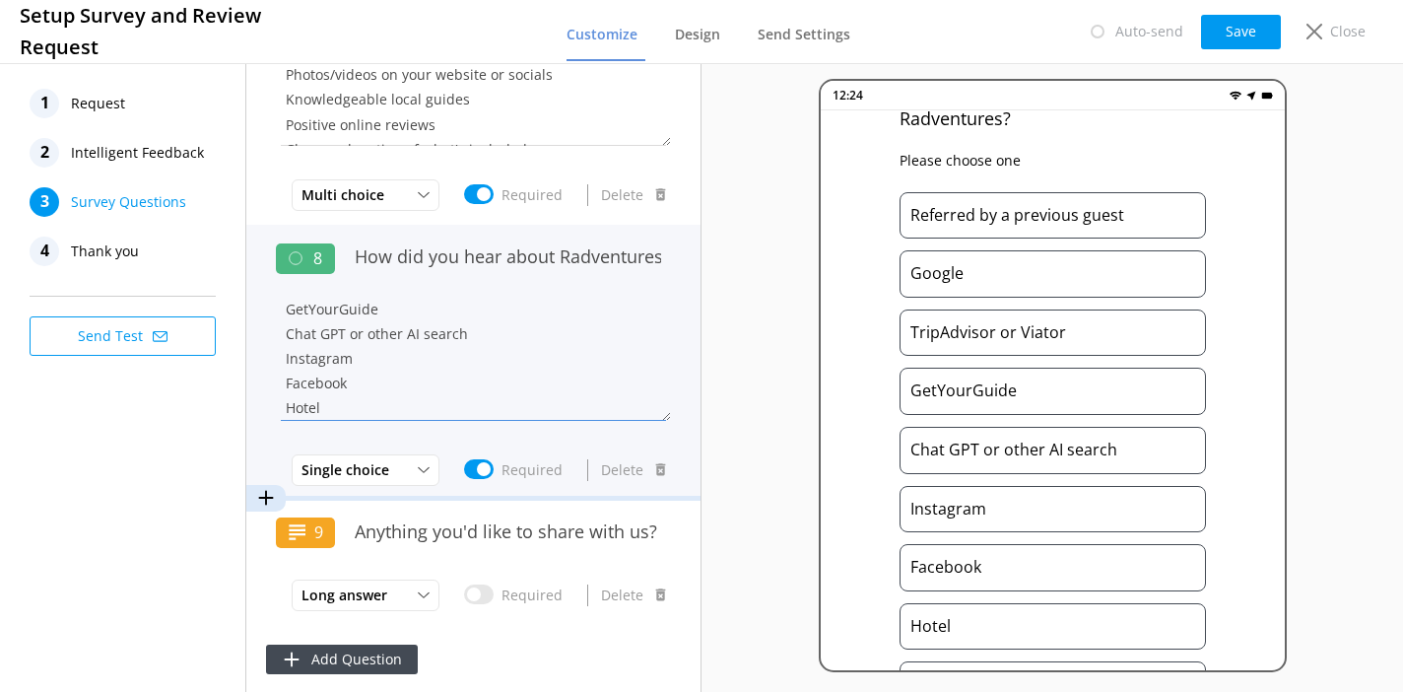
click at [415, 332] on textarea "Referred by a previous guest Google TripAdvisor or Viator GetYourGuide Chat GPT…" at bounding box center [473, 361] width 395 height 118
drag, startPoint x: 347, startPoint y: 333, endPoint x: 475, endPoint y: 332, distance: 128.1
click at [475, 332] on textarea "Referred by a previous guest Google TripAdvisor or Viator GetYourGuide Chat GPT…" at bounding box center [473, 361] width 395 height 118
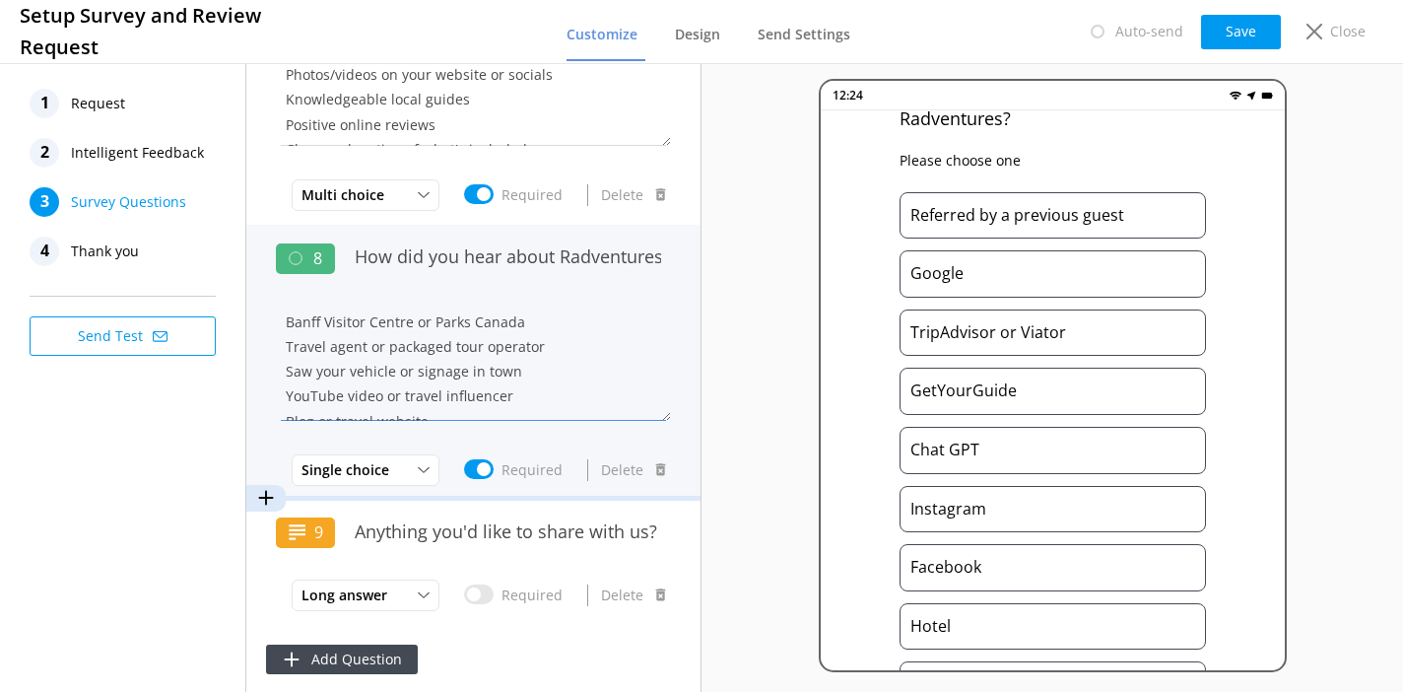
scroll to position [248, 0]
click at [451, 397] on textarea "Referred by a previous guest Google TripAdvisor or Viator GetYourGuide Chat GPT…" at bounding box center [473, 361] width 395 height 118
paste textarea "or other AI search"
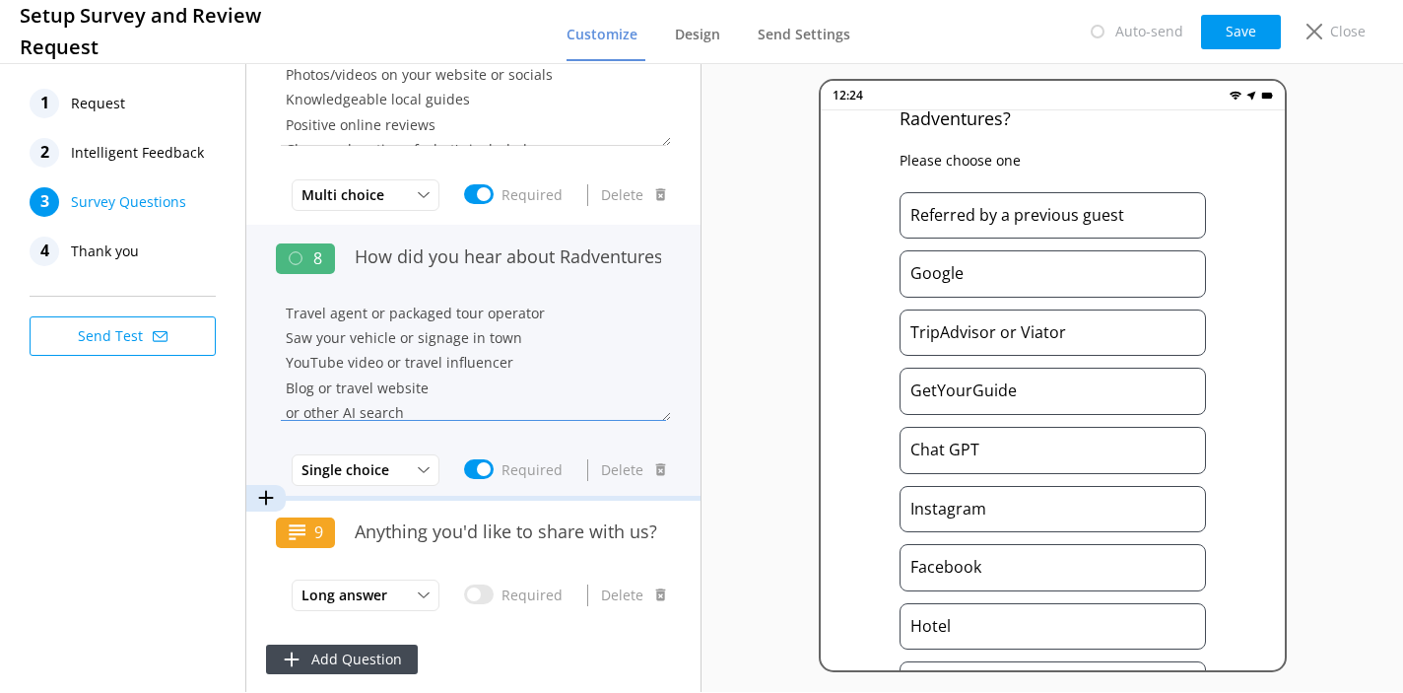
scroll to position [273, 0]
drag, startPoint x: 309, startPoint y: 412, endPoint x: 276, endPoint y: 399, distance: 35.9
click at [276, 399] on textarea "Referred by a previous guest Google TripAdvisor or Viator GetYourGuide Chat GPT…" at bounding box center [473, 361] width 395 height 118
click at [419, 394] on textarea "Referred by a previous guest Google TripAdvisor or Viator GetYourGuide Chat GPT…" at bounding box center [473, 361] width 395 height 118
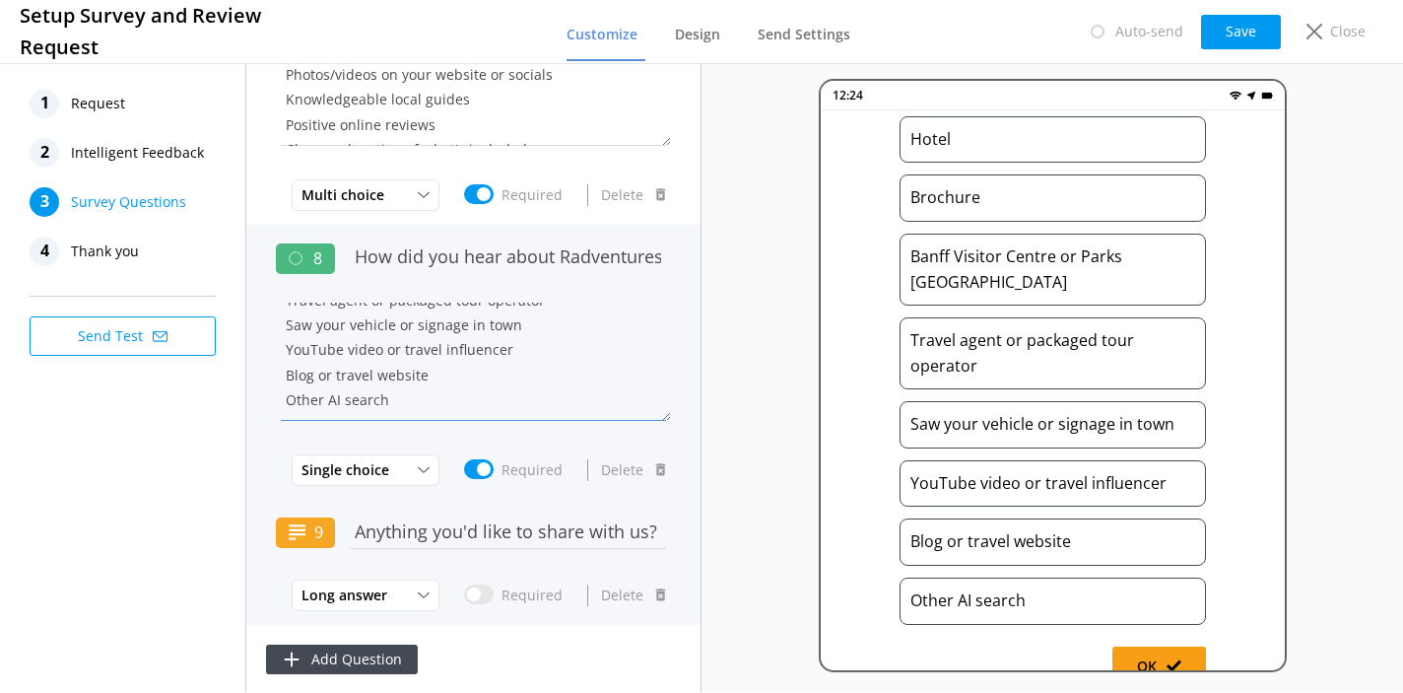
type textarea "Referred by a previous guest Google TripAdvisor or Viator GetYourGuide Chat GPT…"
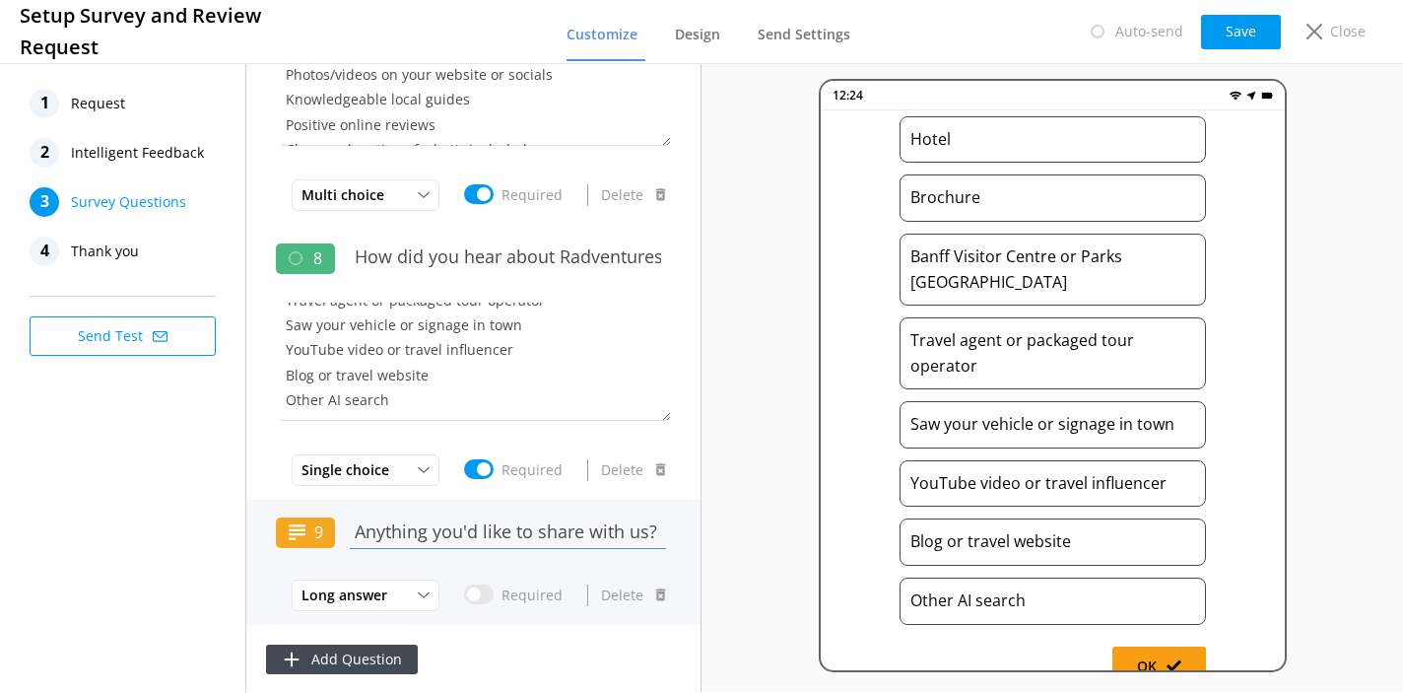
click at [405, 529] on input "Anything you'd like to share with us? Highlights of your experience, areas for …" at bounding box center [508, 531] width 326 height 44
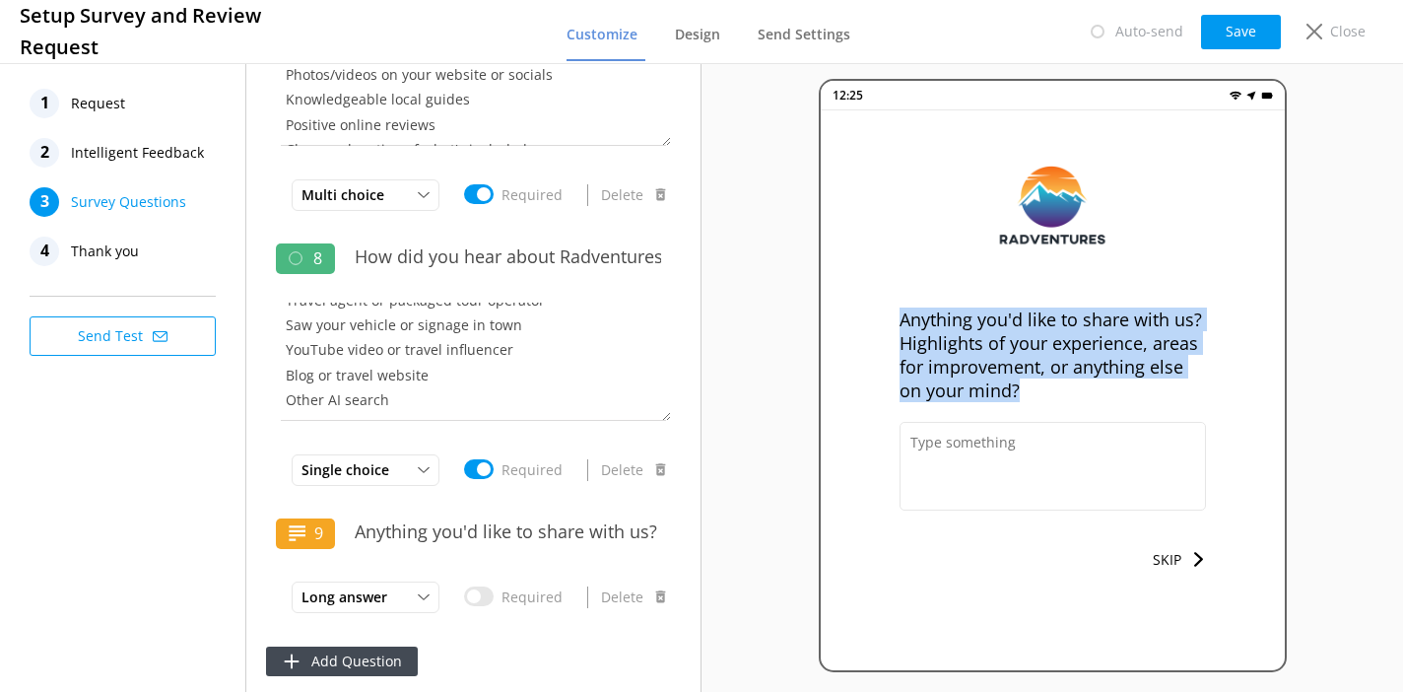
drag, startPoint x: 1024, startPoint y: 391, endPoint x: 894, endPoint y: 323, distance: 146.7
click at [894, 323] on div "Anything you'd like to share with us? Highlights of your experience, areas for …" at bounding box center [1053, 404] width 464 height 589
copy p "Anything you'd like to share with us? Highlights of your experience, areas for …"
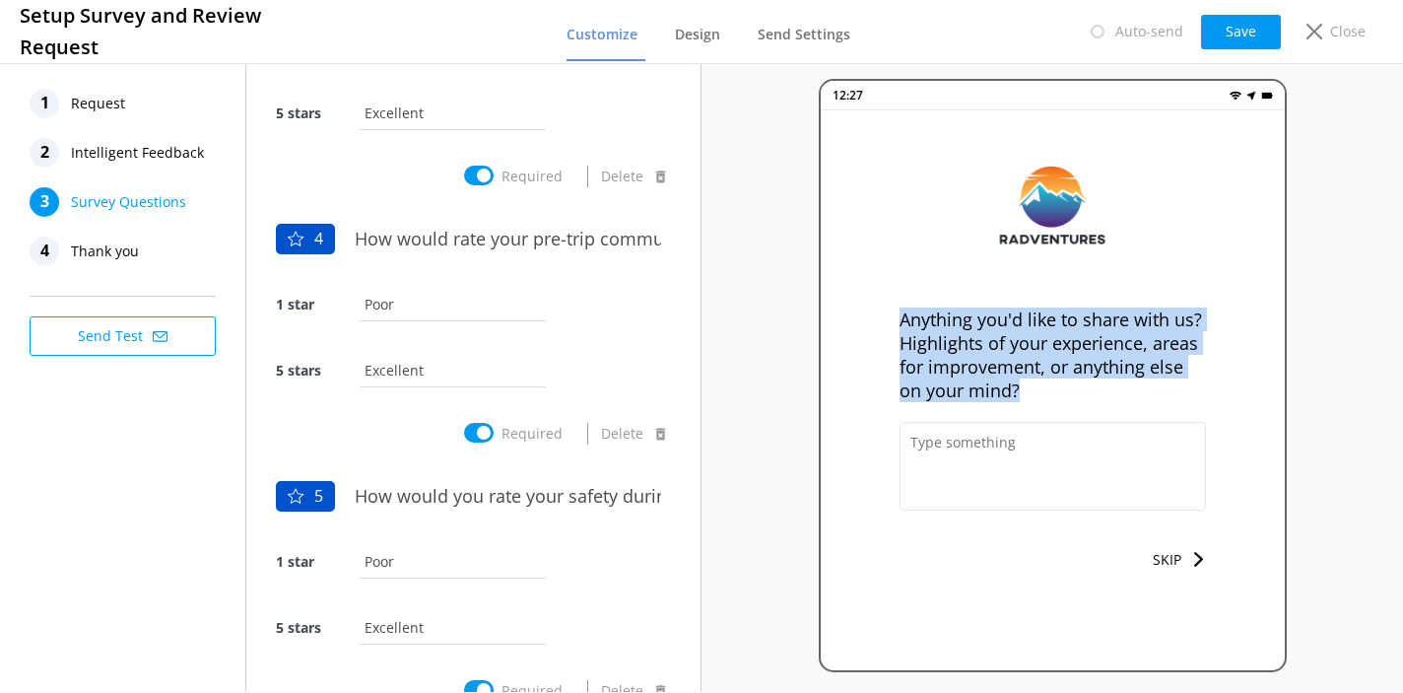
scroll to position [575, 0]
